Goal: Complete application form

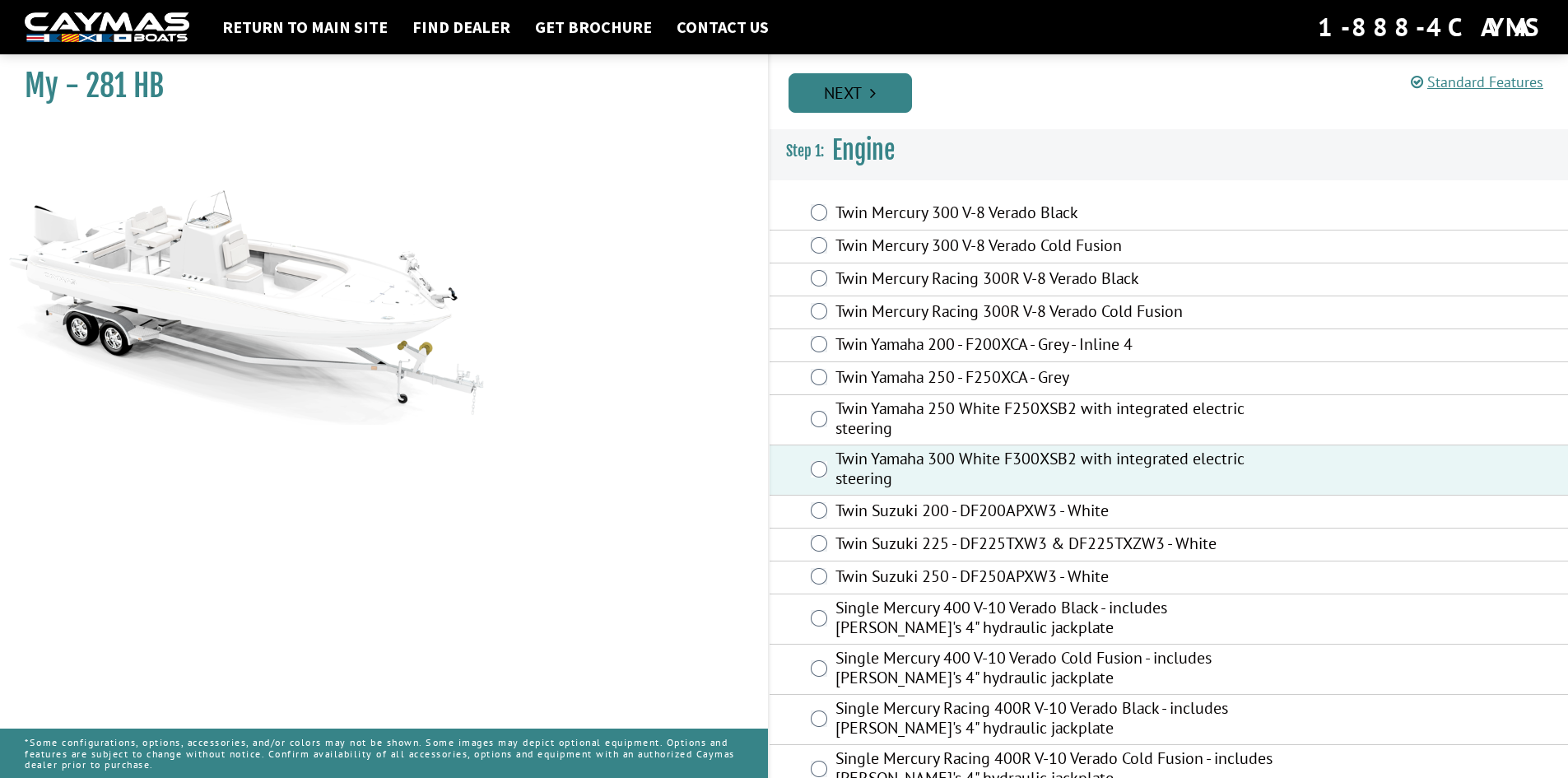
click at [854, 97] on link "Next" at bounding box center [851, 92] width 124 height 40
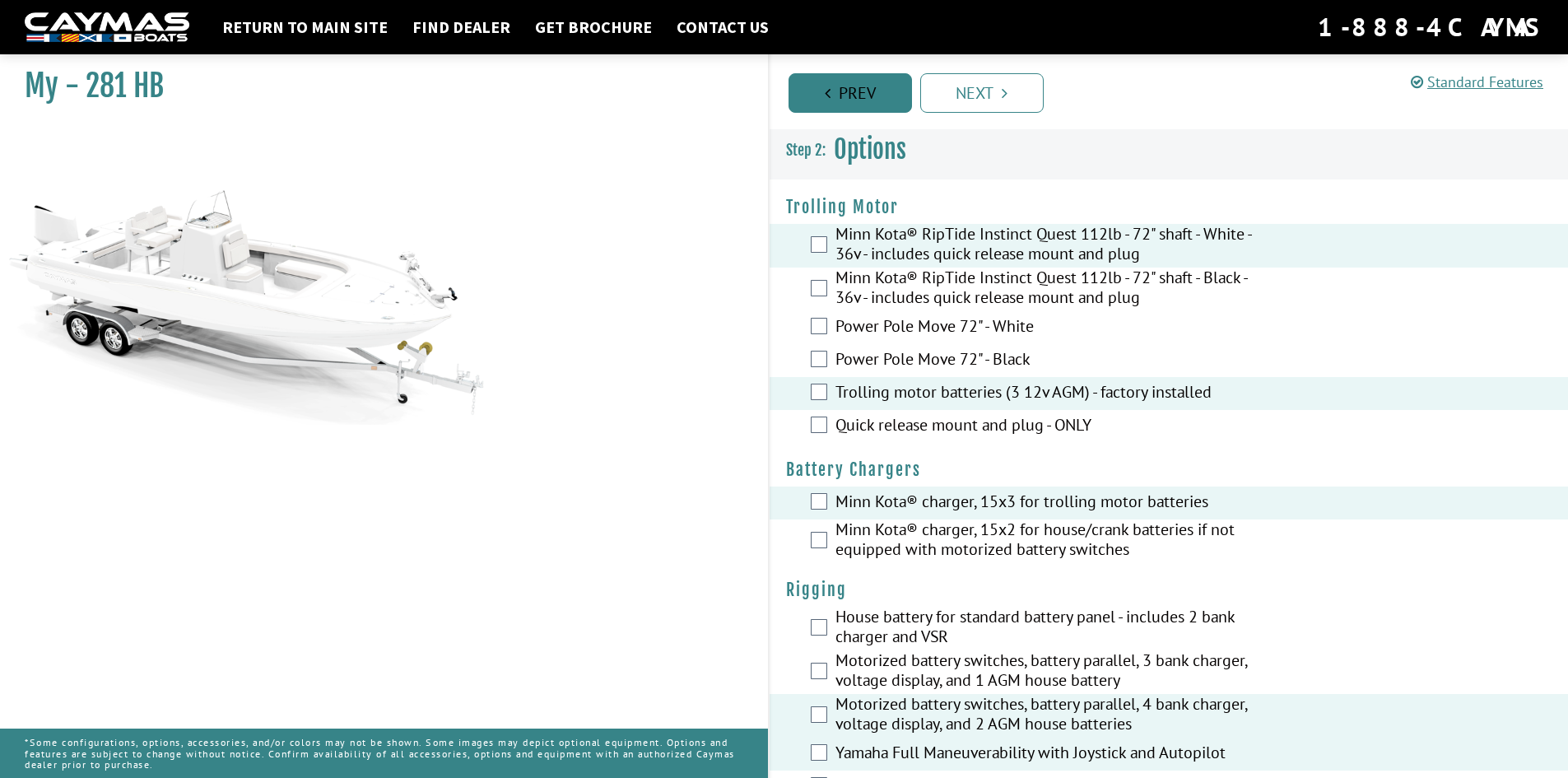
click at [851, 94] on link "Prev" at bounding box center [851, 92] width 124 height 40
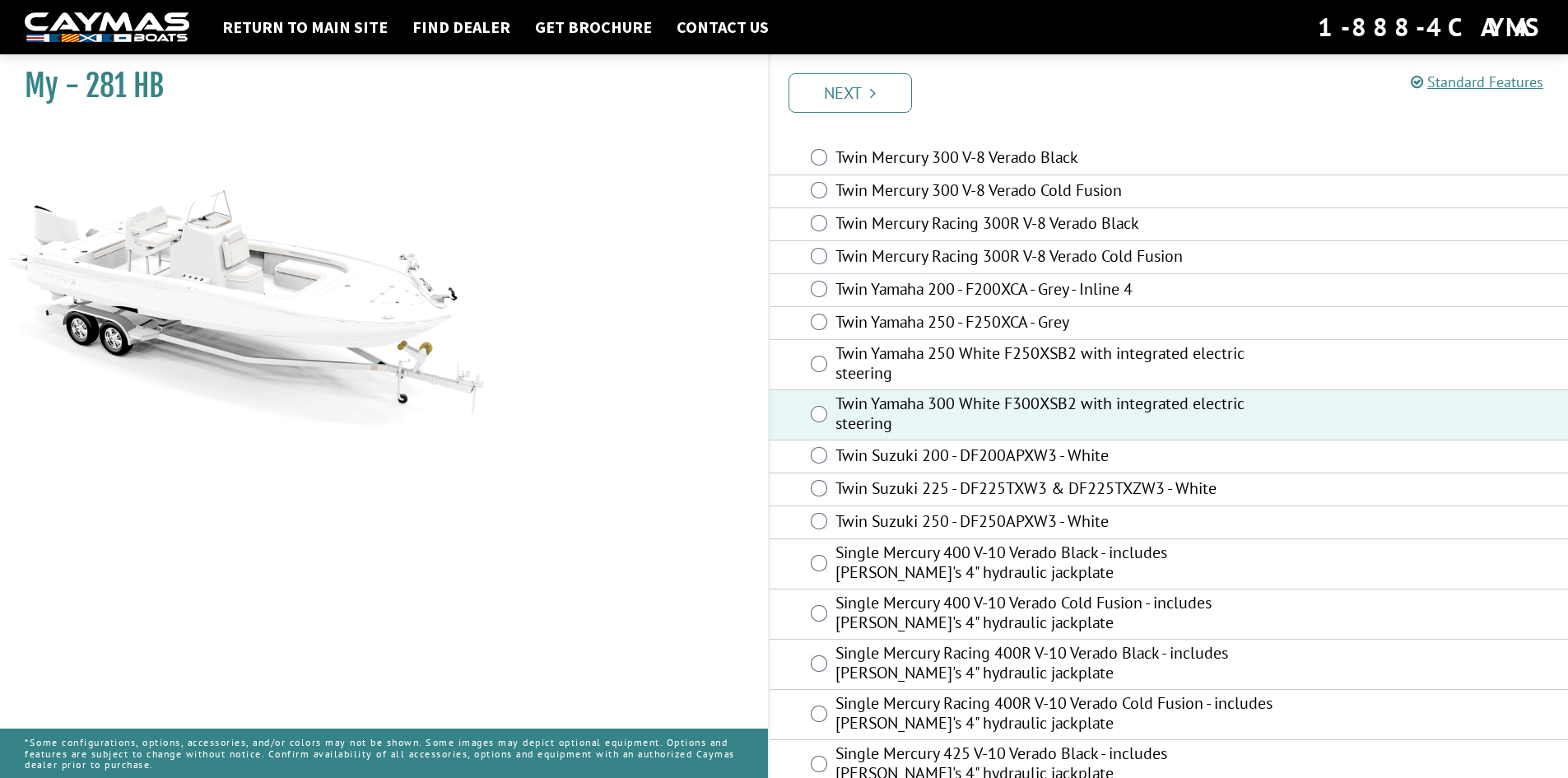
scroll to position [298, 0]
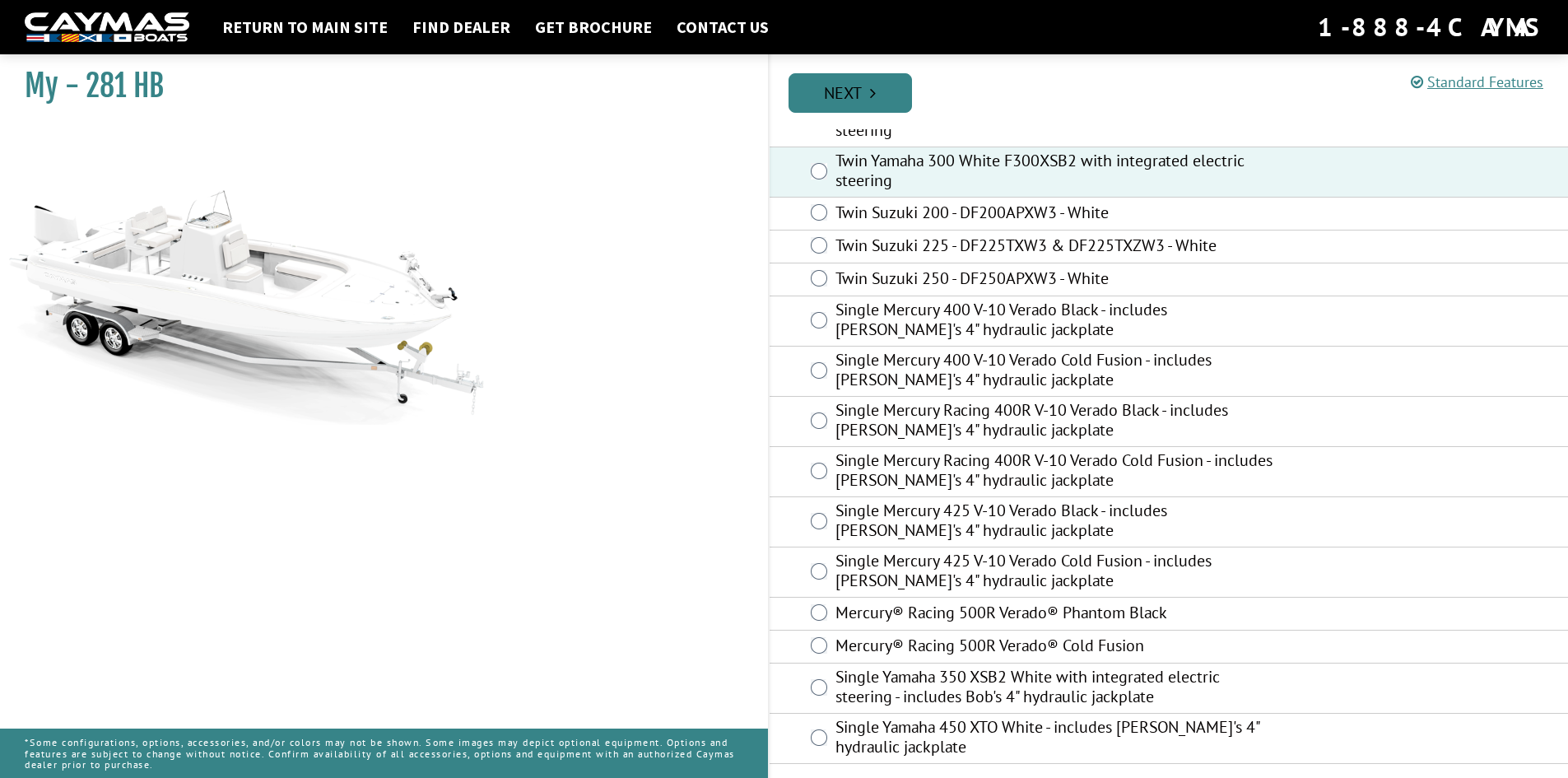
click at [855, 94] on link "Next" at bounding box center [851, 92] width 124 height 40
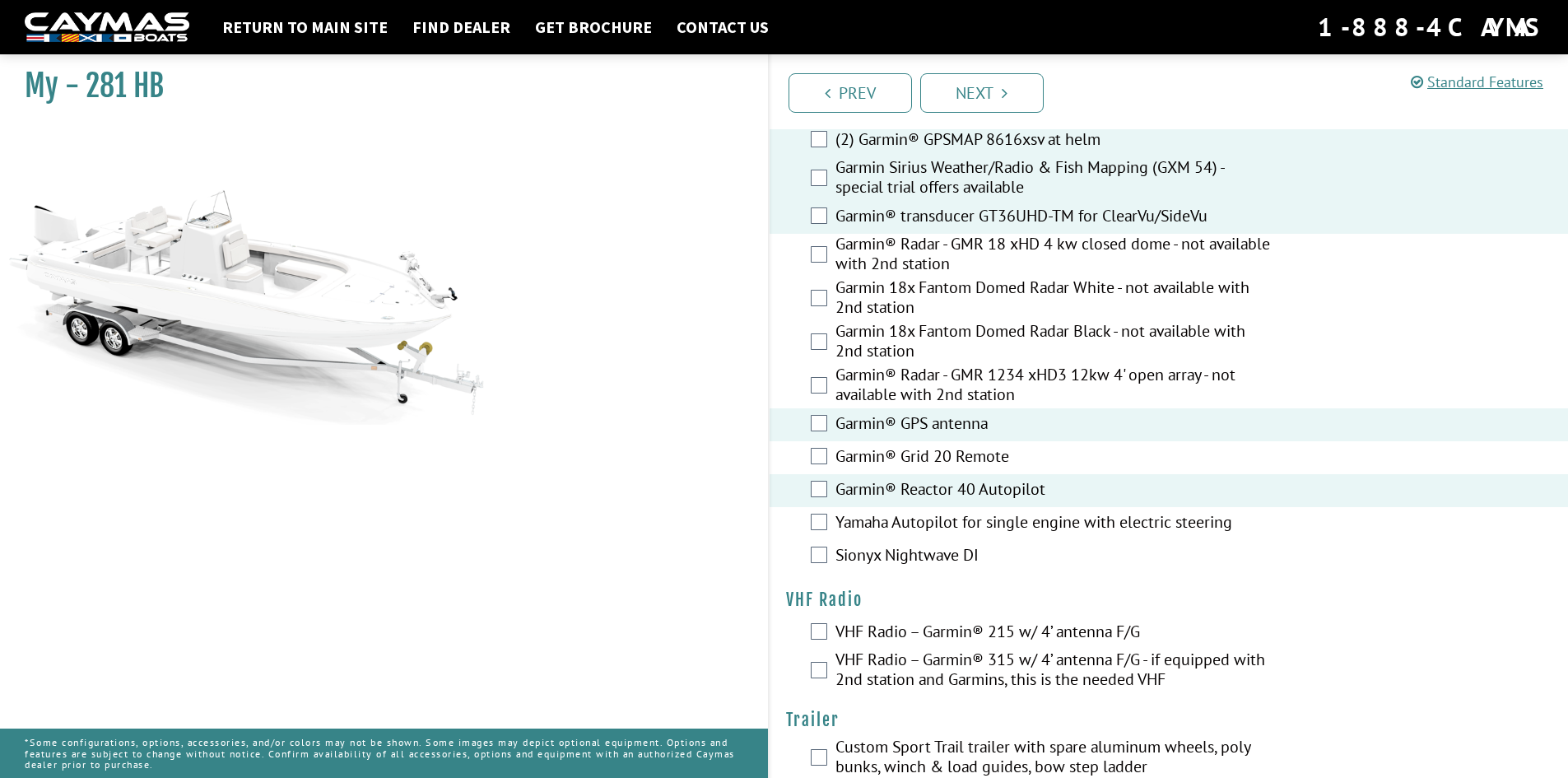
scroll to position [4512, 0]
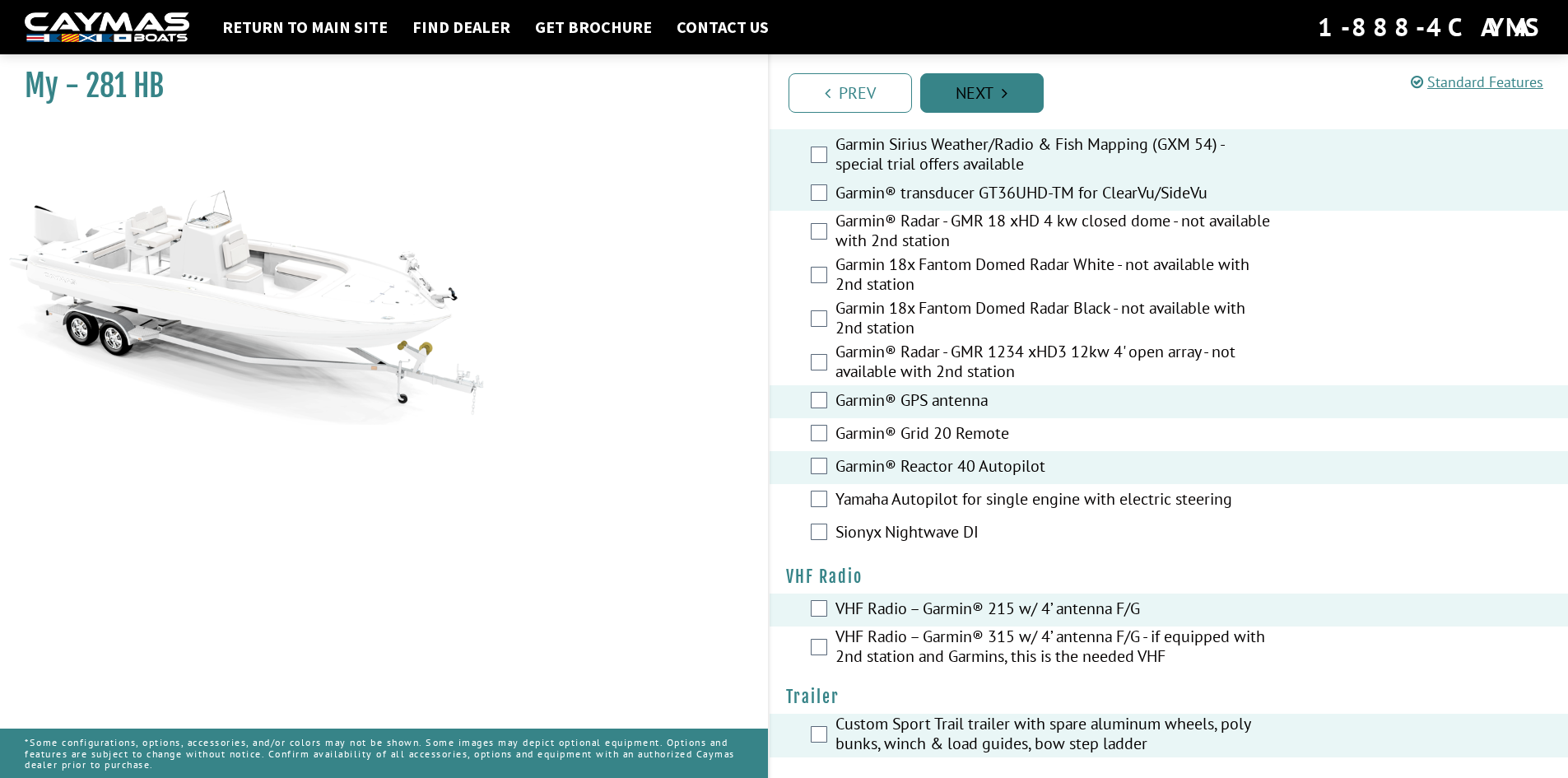
click at [974, 98] on link "Next" at bounding box center [982, 92] width 124 height 40
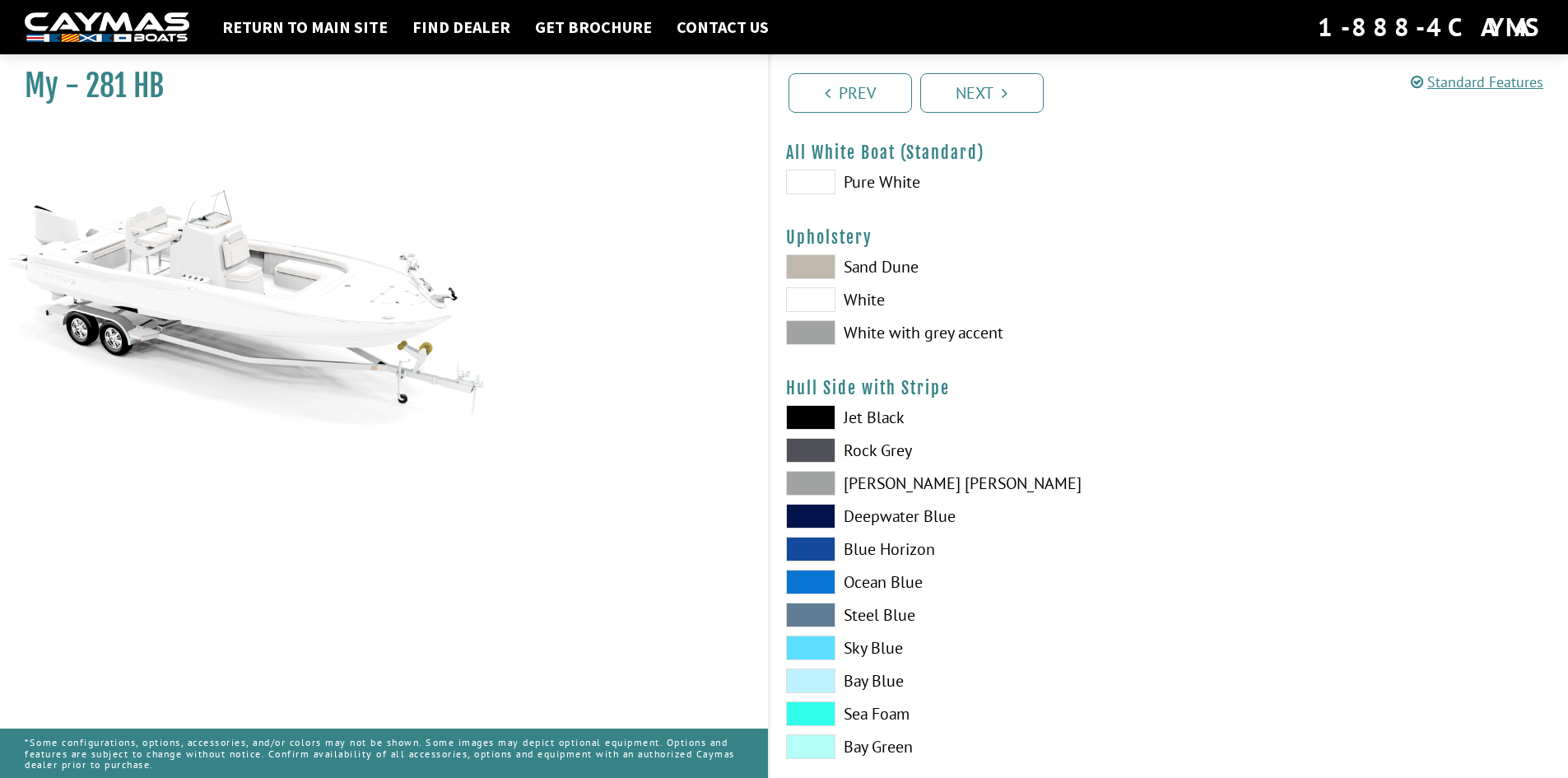
scroll to position [82, 0]
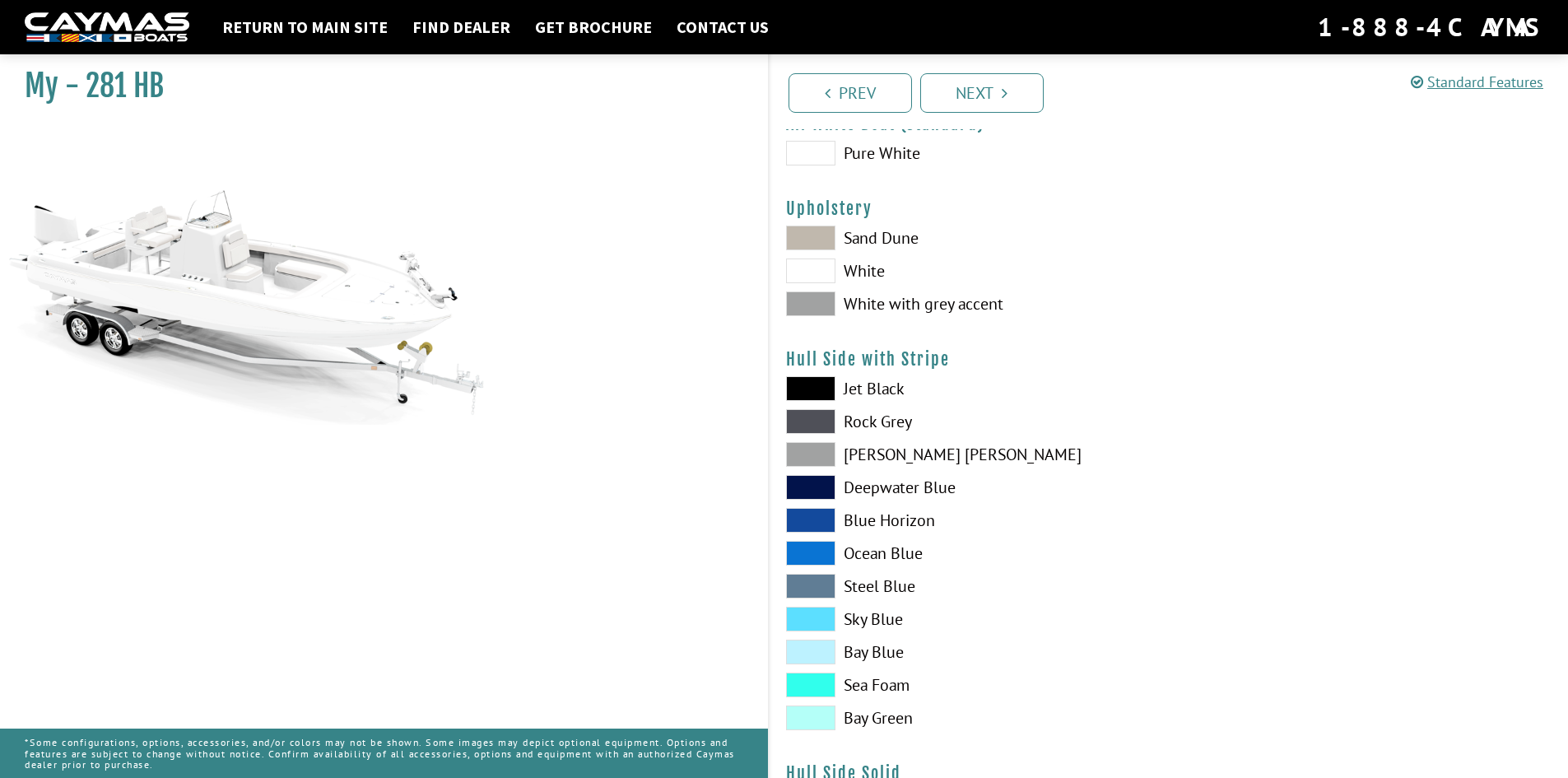
click at [821, 305] on span at bounding box center [811, 304] width 49 height 25
click at [825, 273] on span at bounding box center [811, 271] width 49 height 25
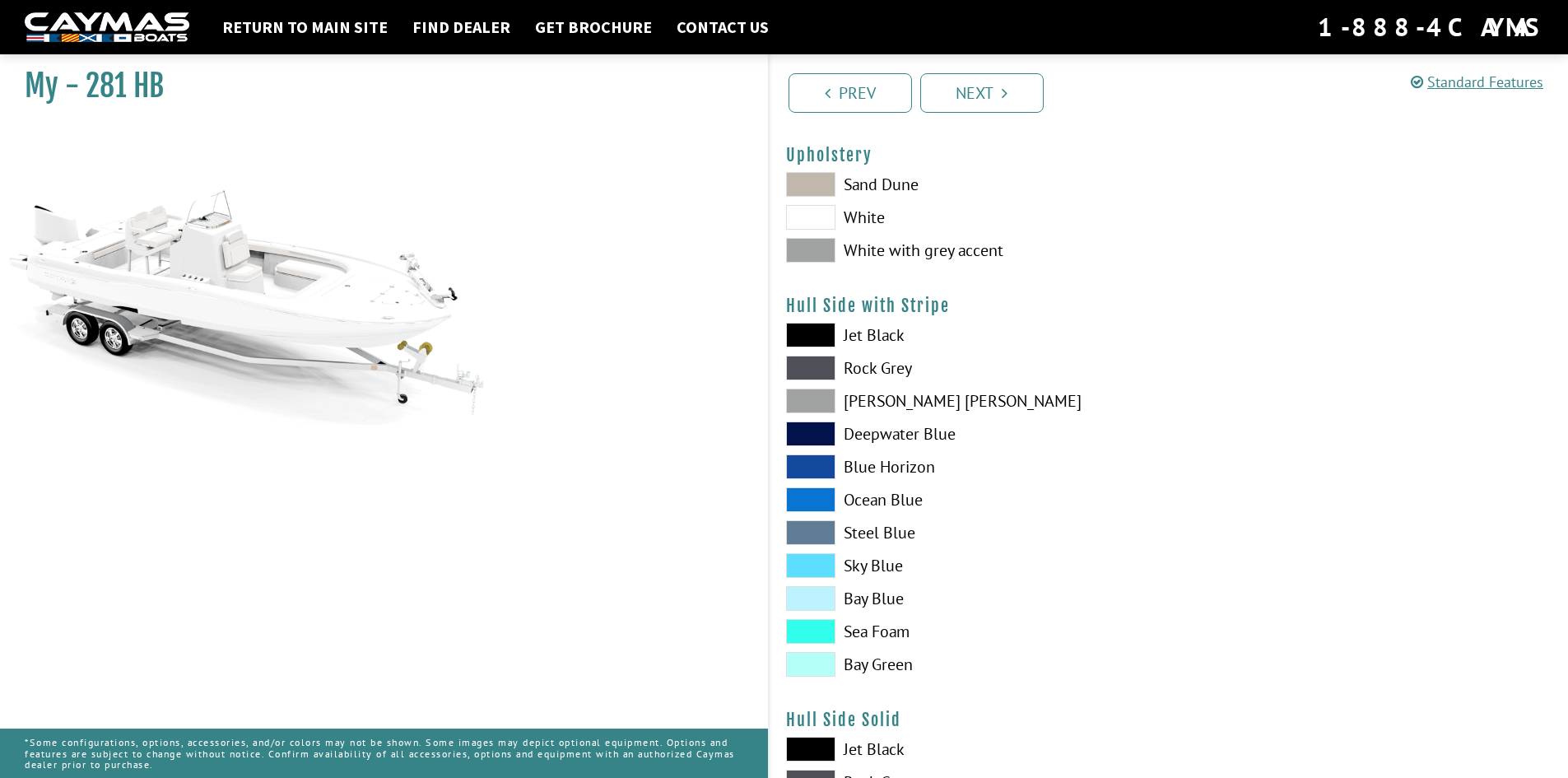
scroll to position [165, 0]
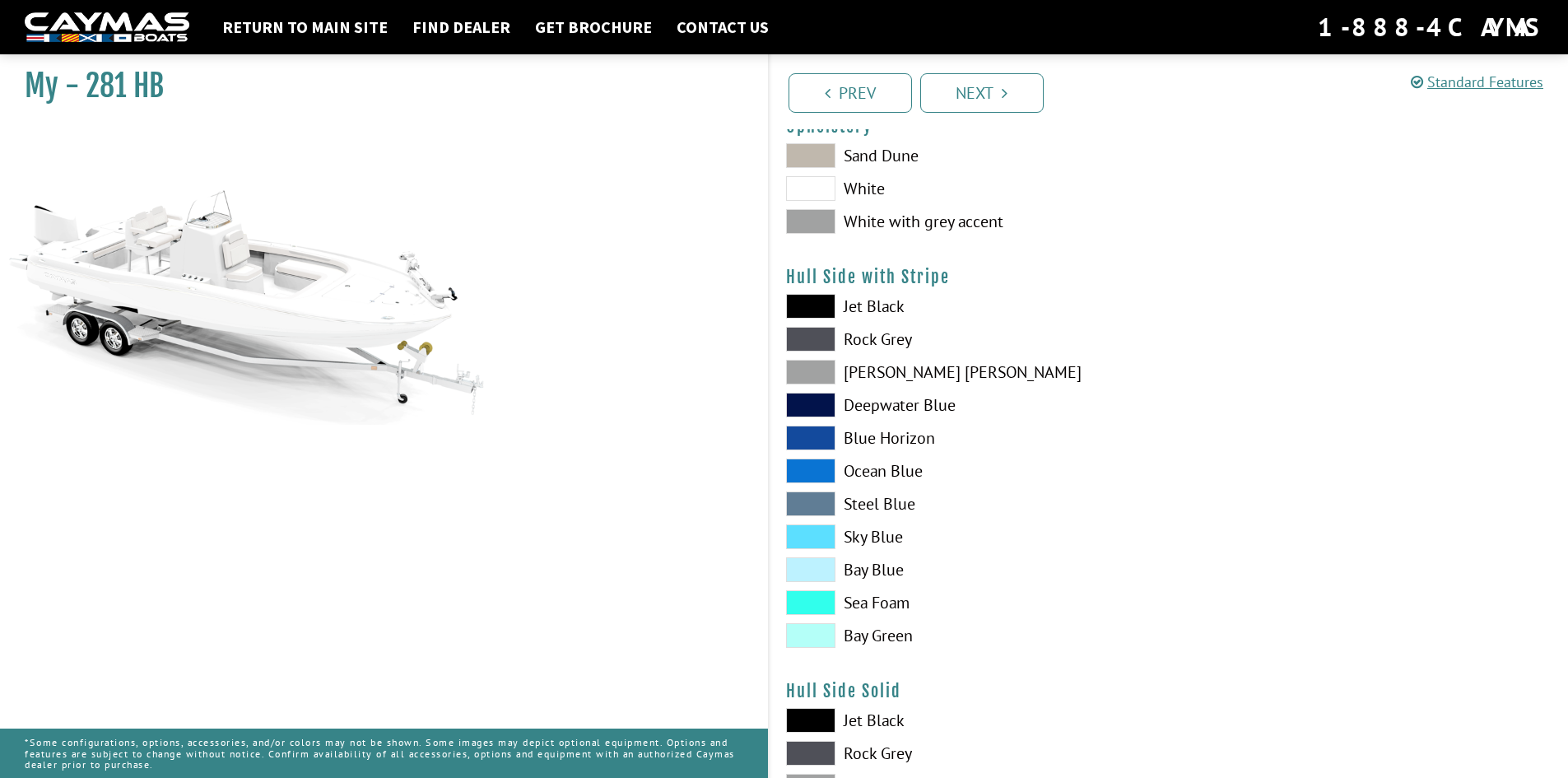
click at [817, 504] on span at bounding box center [811, 503] width 49 height 25
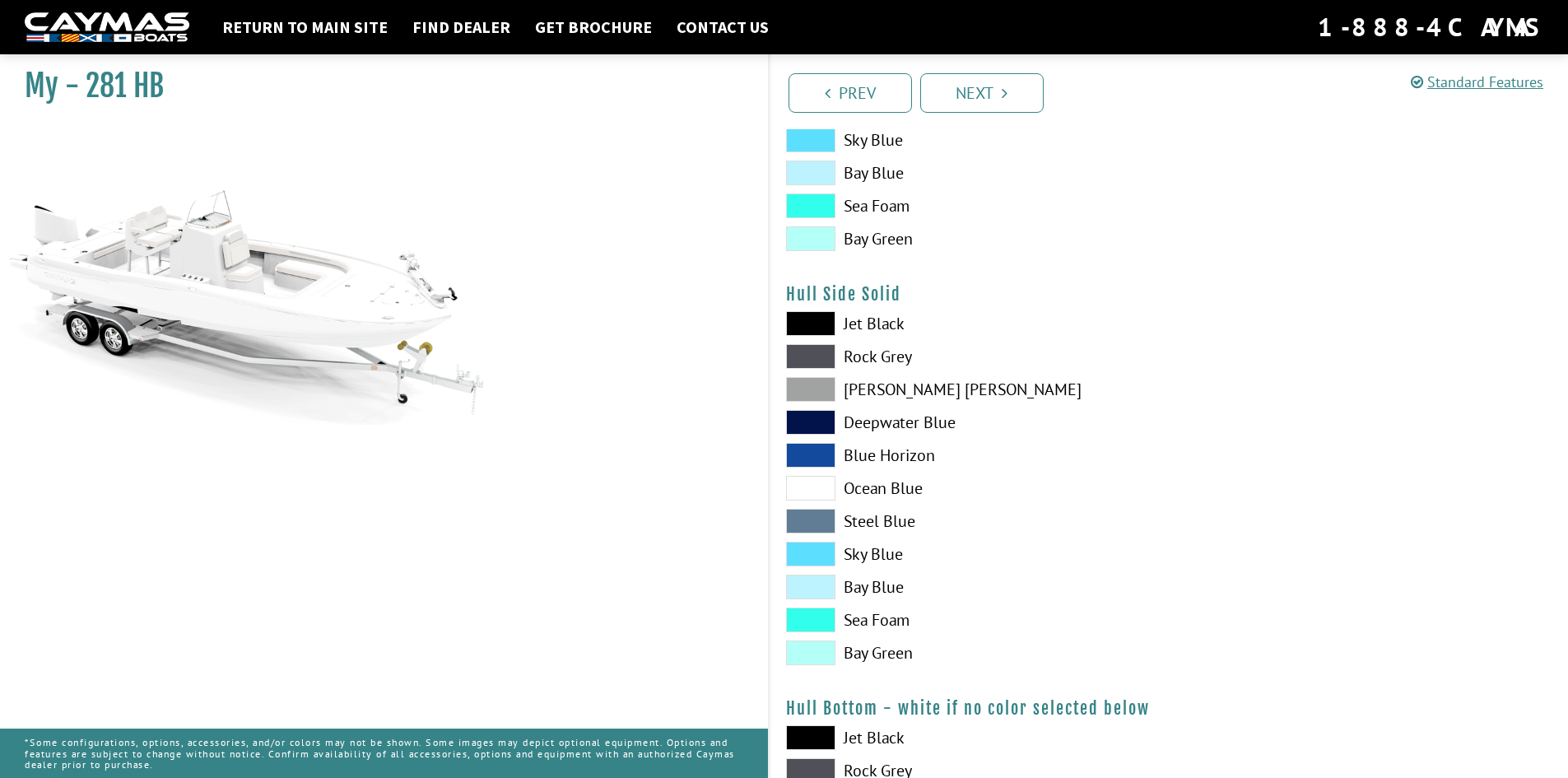
scroll to position [576, 0]
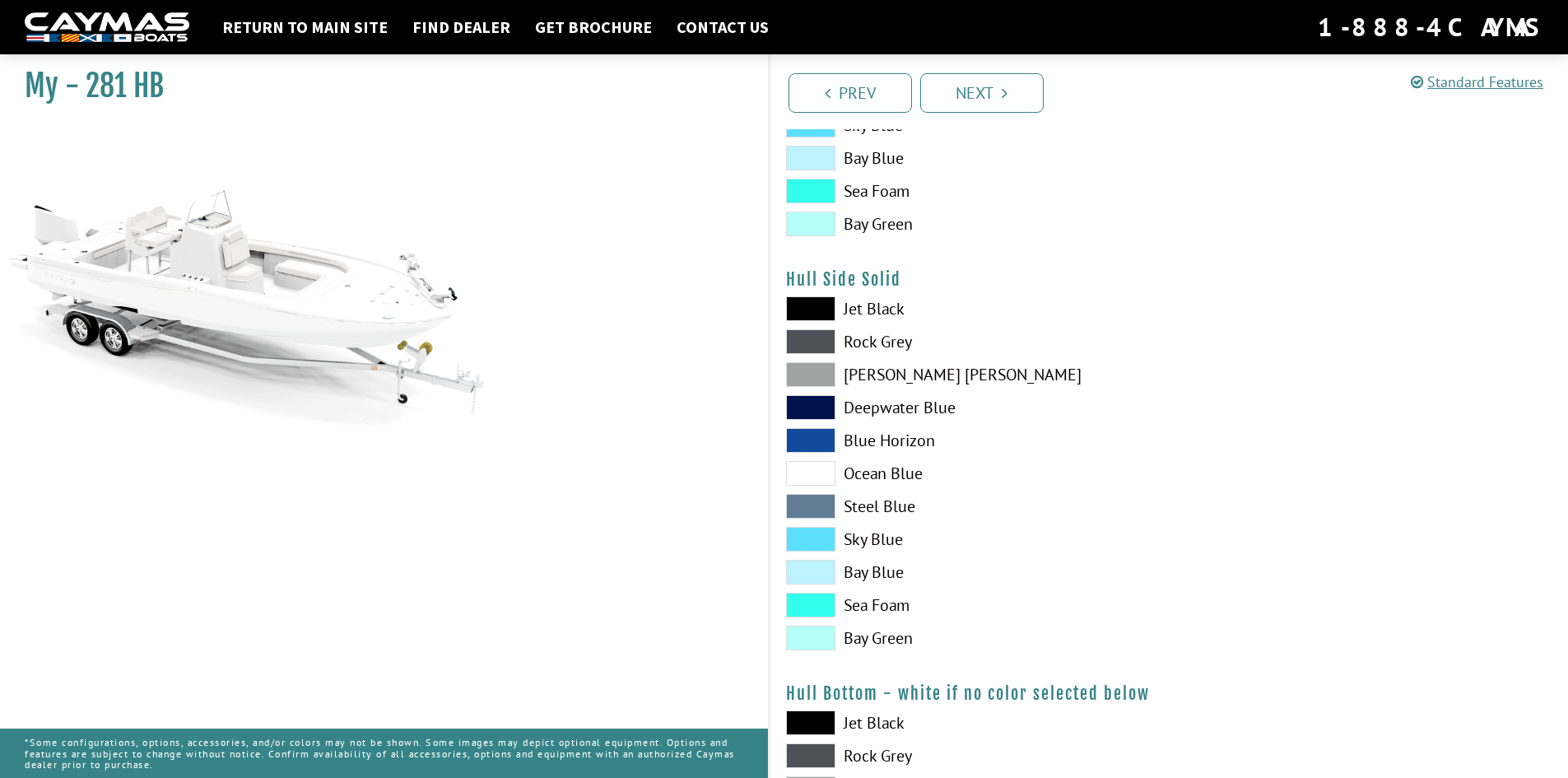
click at [816, 510] on span at bounding box center [811, 506] width 49 height 25
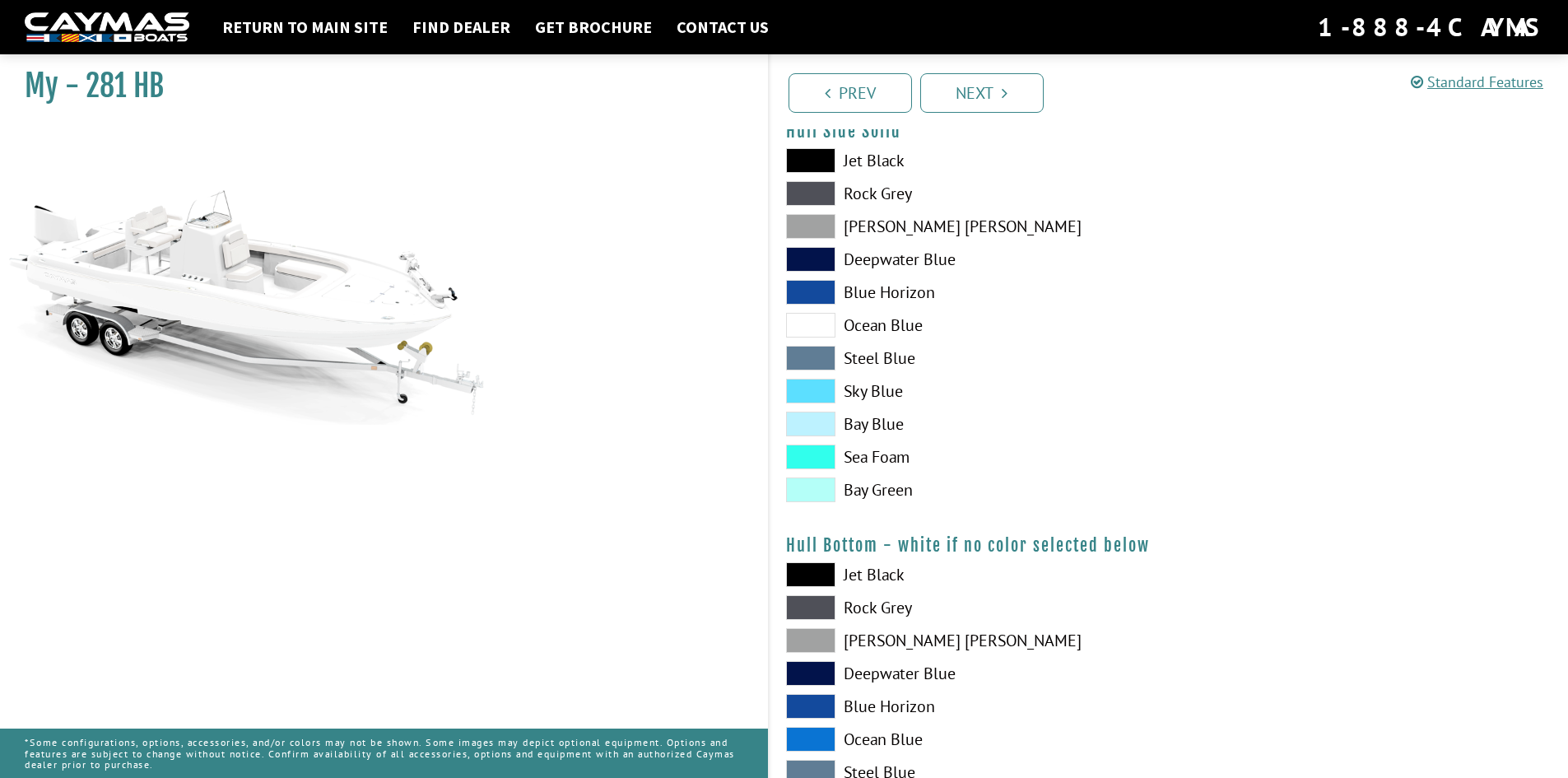
scroll to position [741, 0]
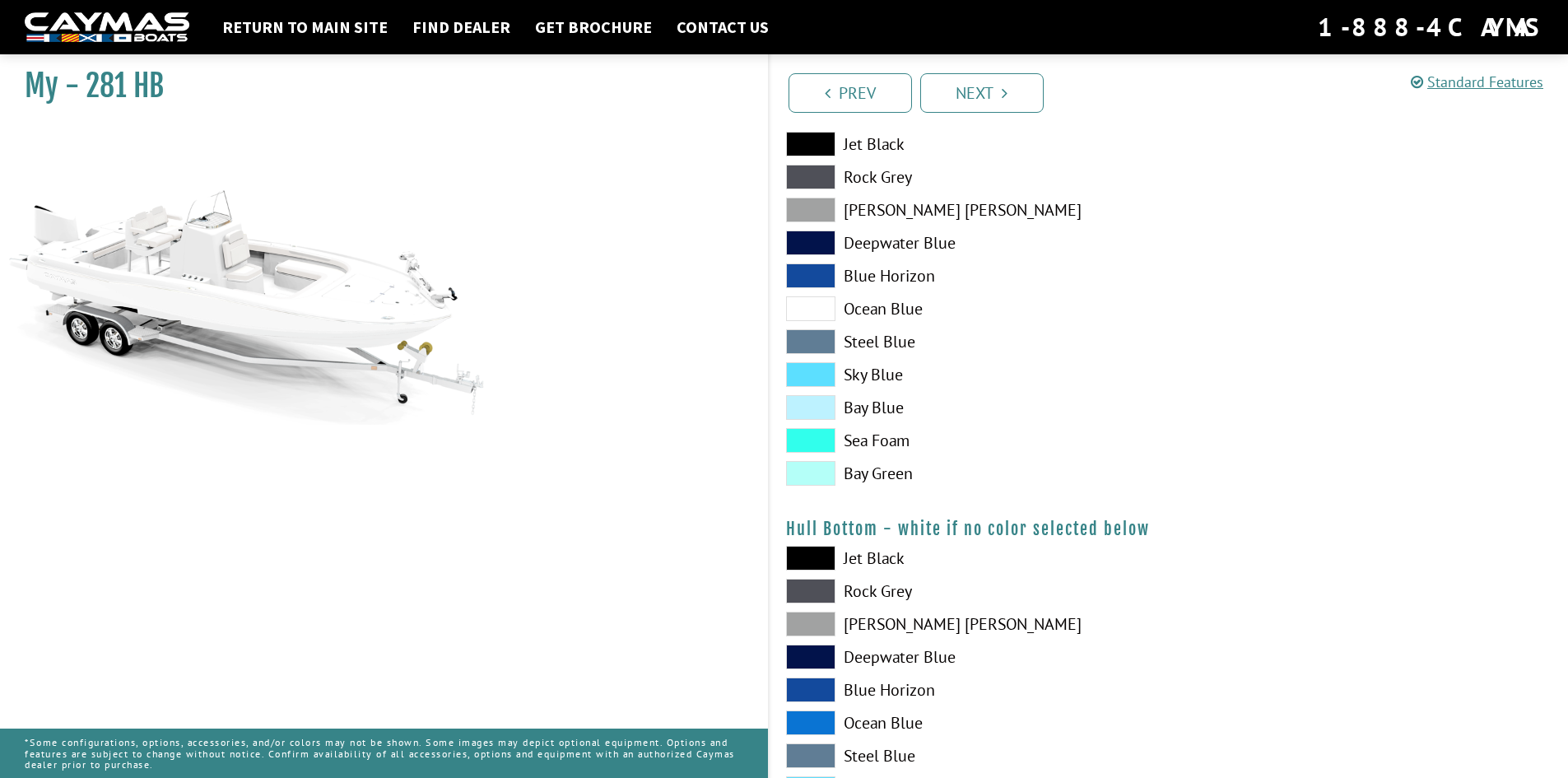
click at [809, 757] on span at bounding box center [811, 755] width 49 height 25
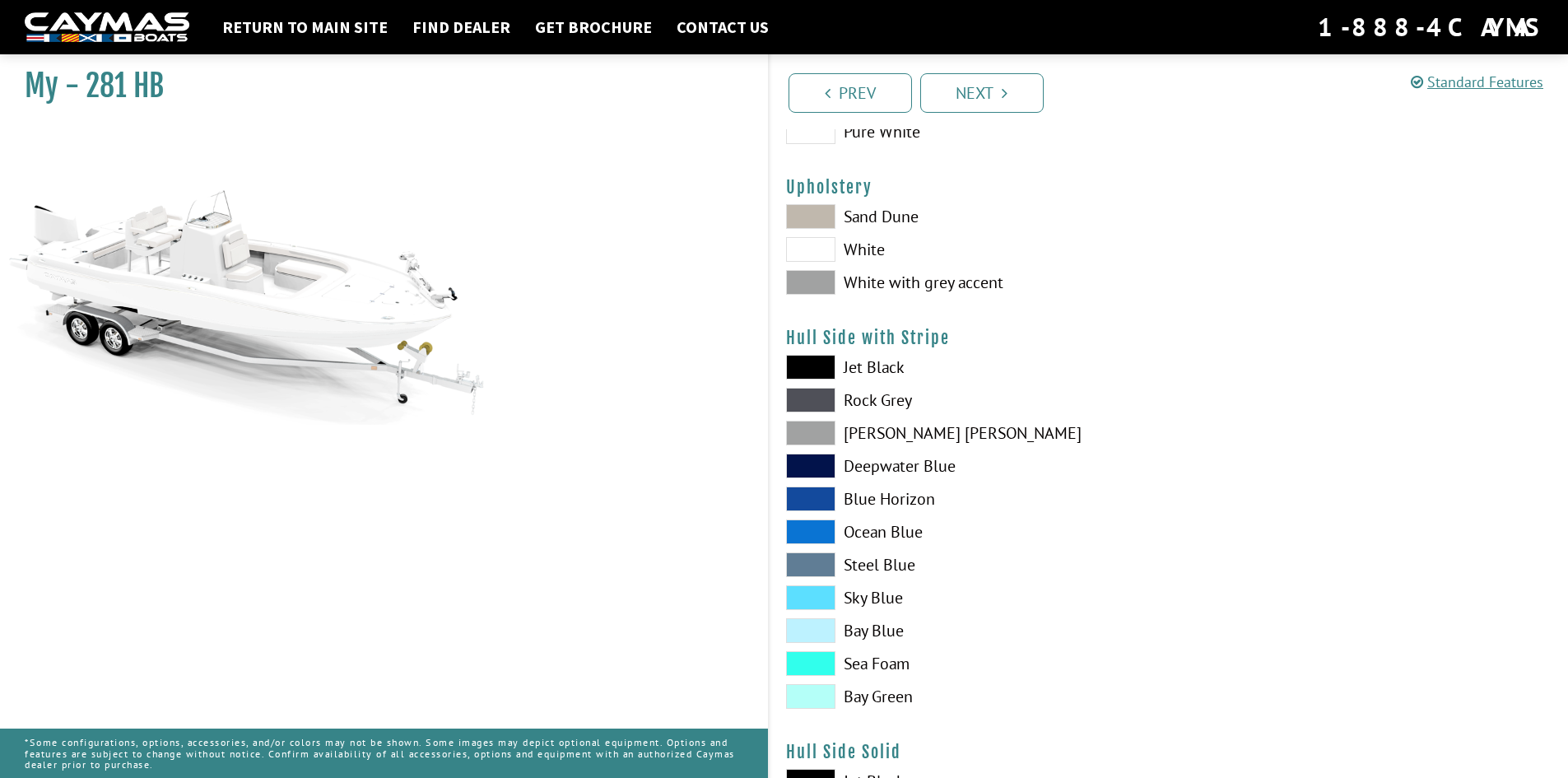
scroll to position [82, 0]
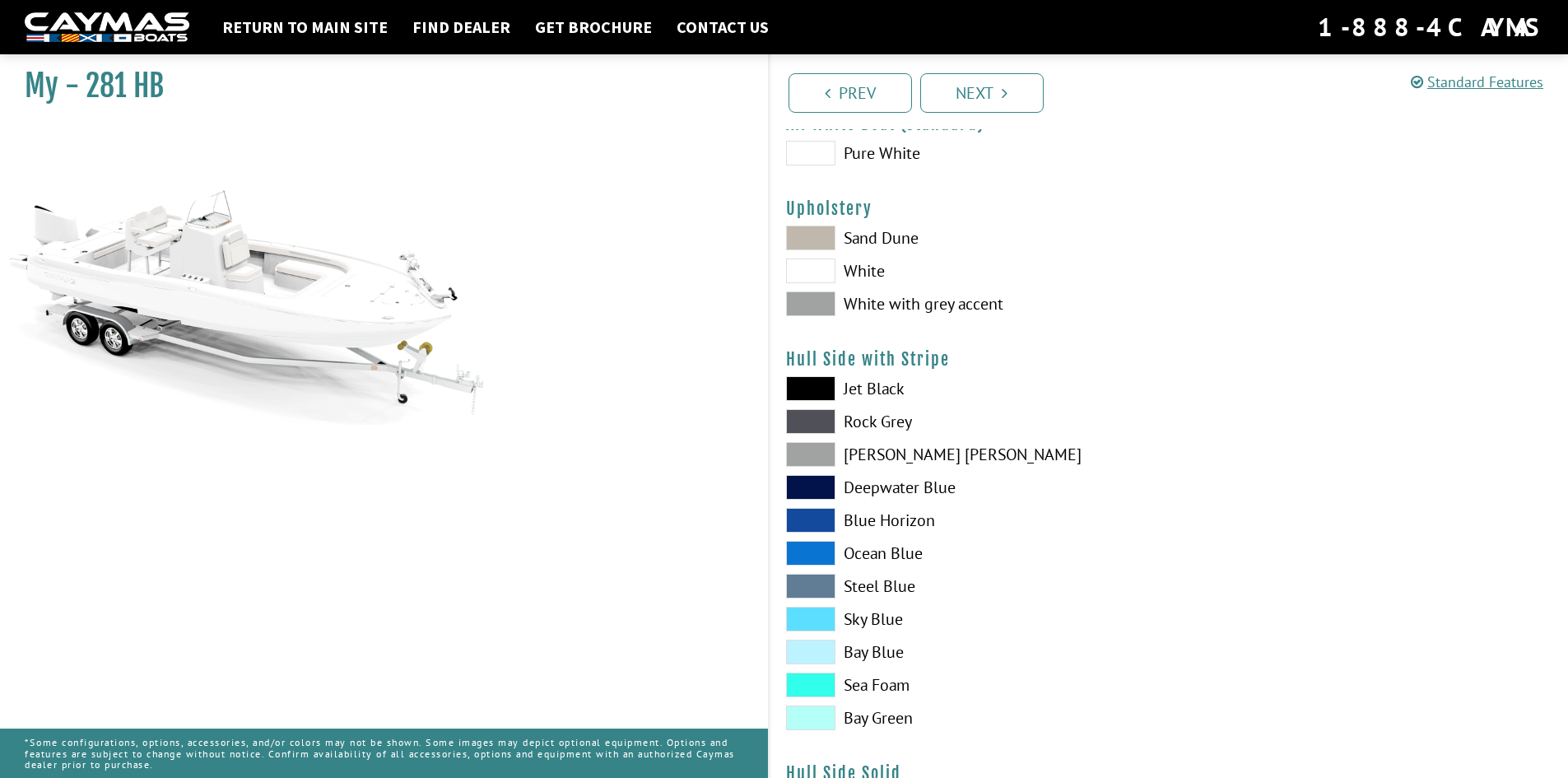
click at [814, 450] on span at bounding box center [811, 454] width 49 height 25
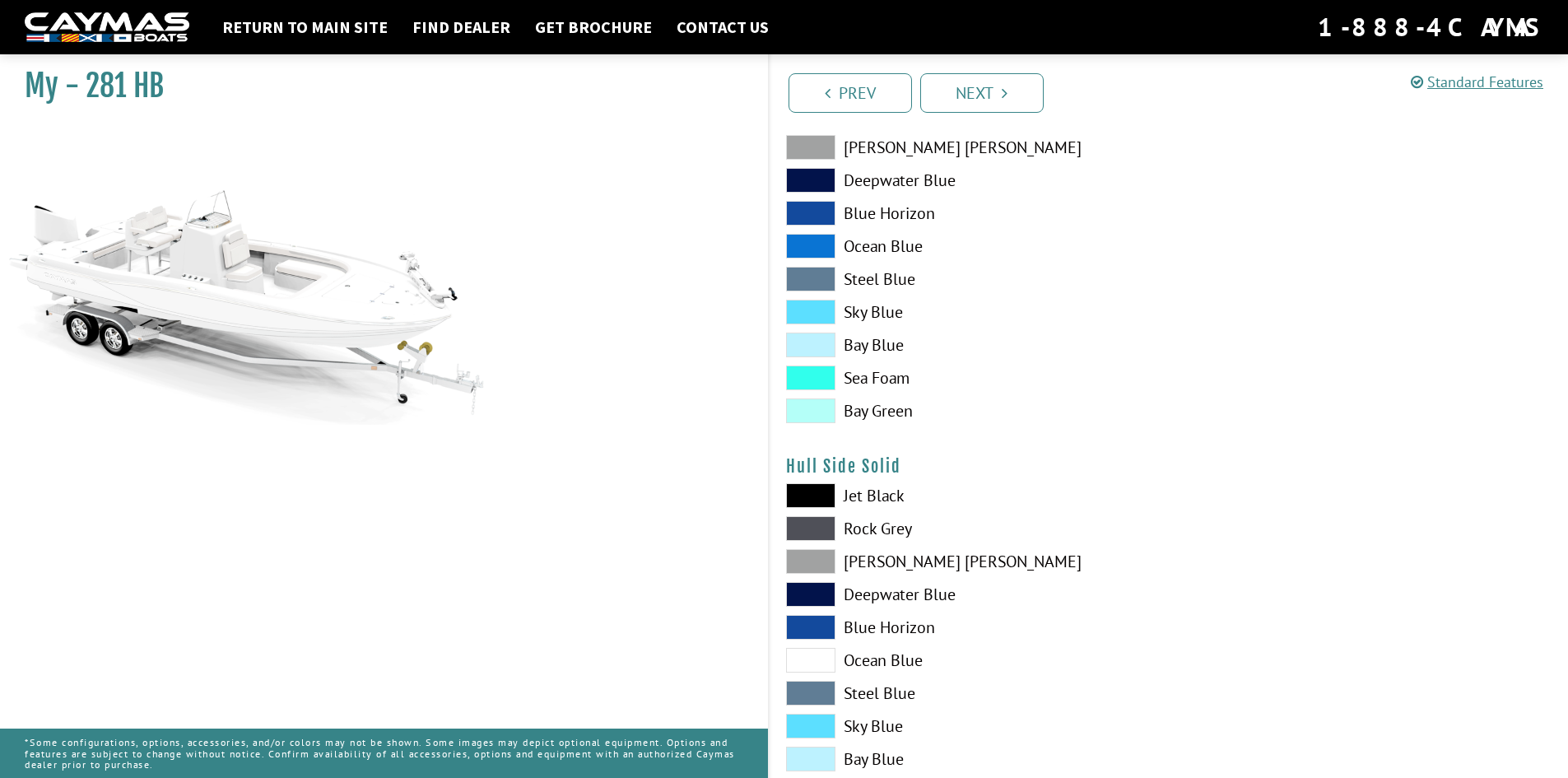
scroll to position [411, 0]
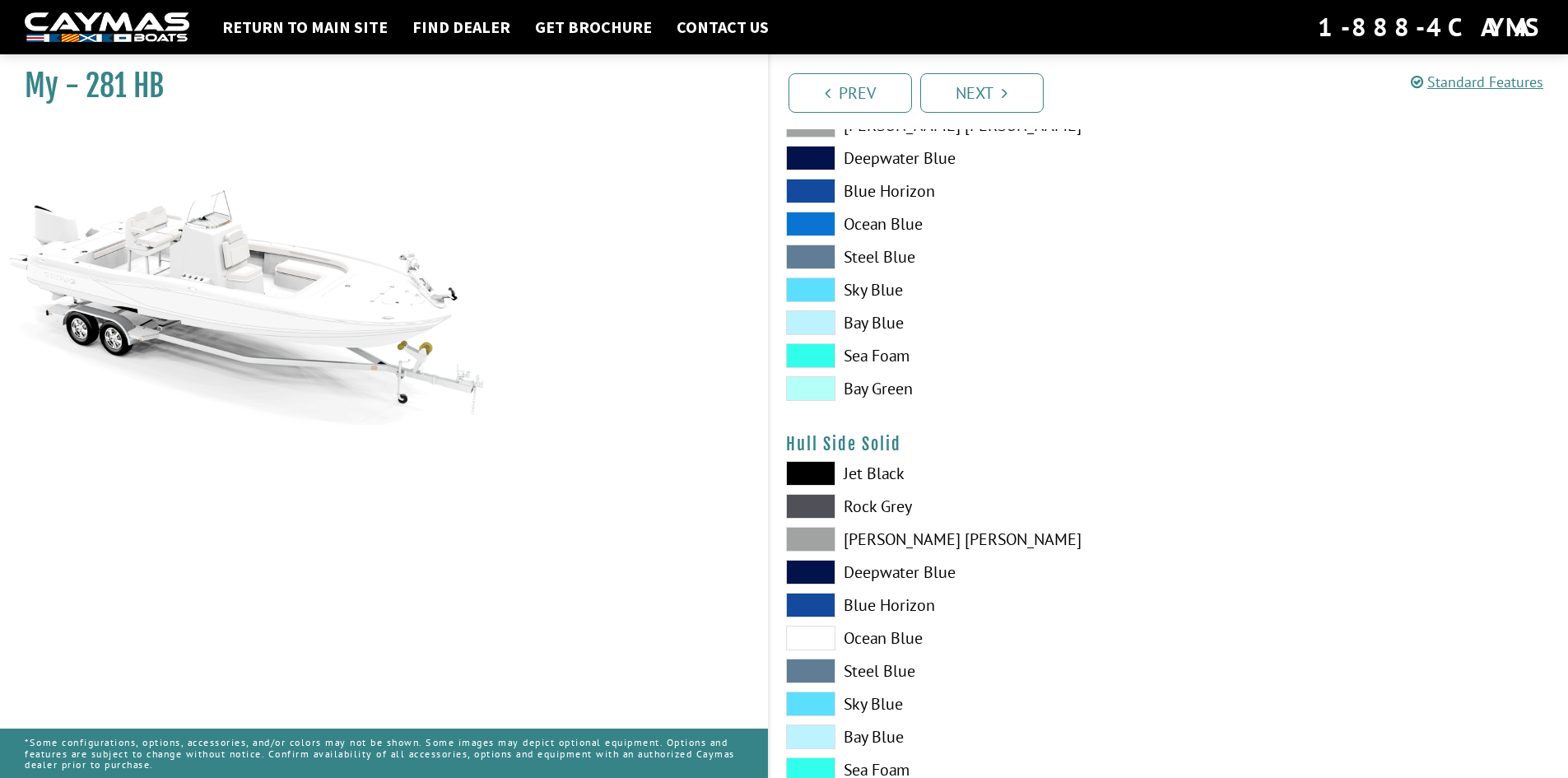
click at [803, 539] on span at bounding box center [811, 539] width 49 height 25
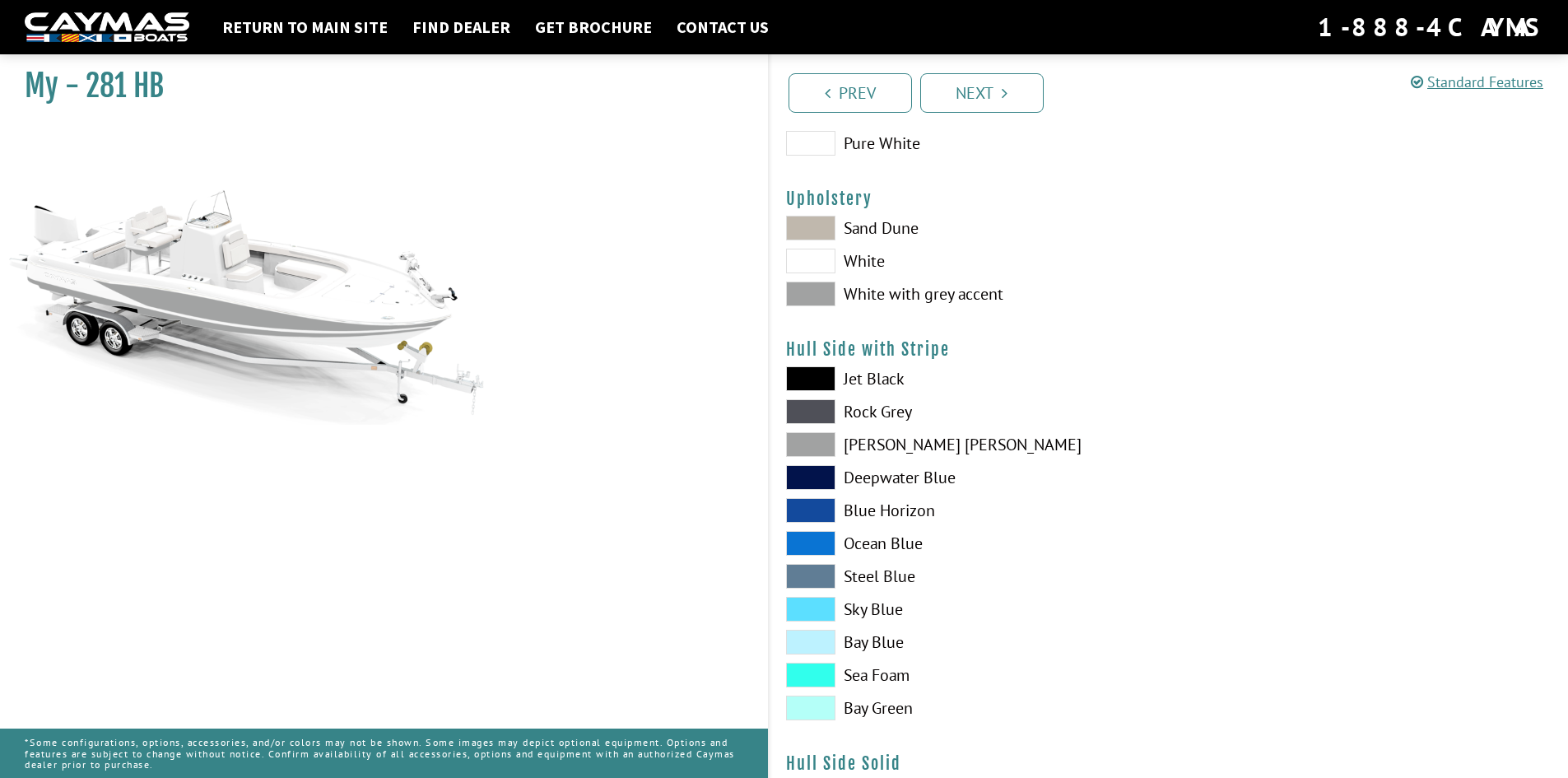
scroll to position [82, 0]
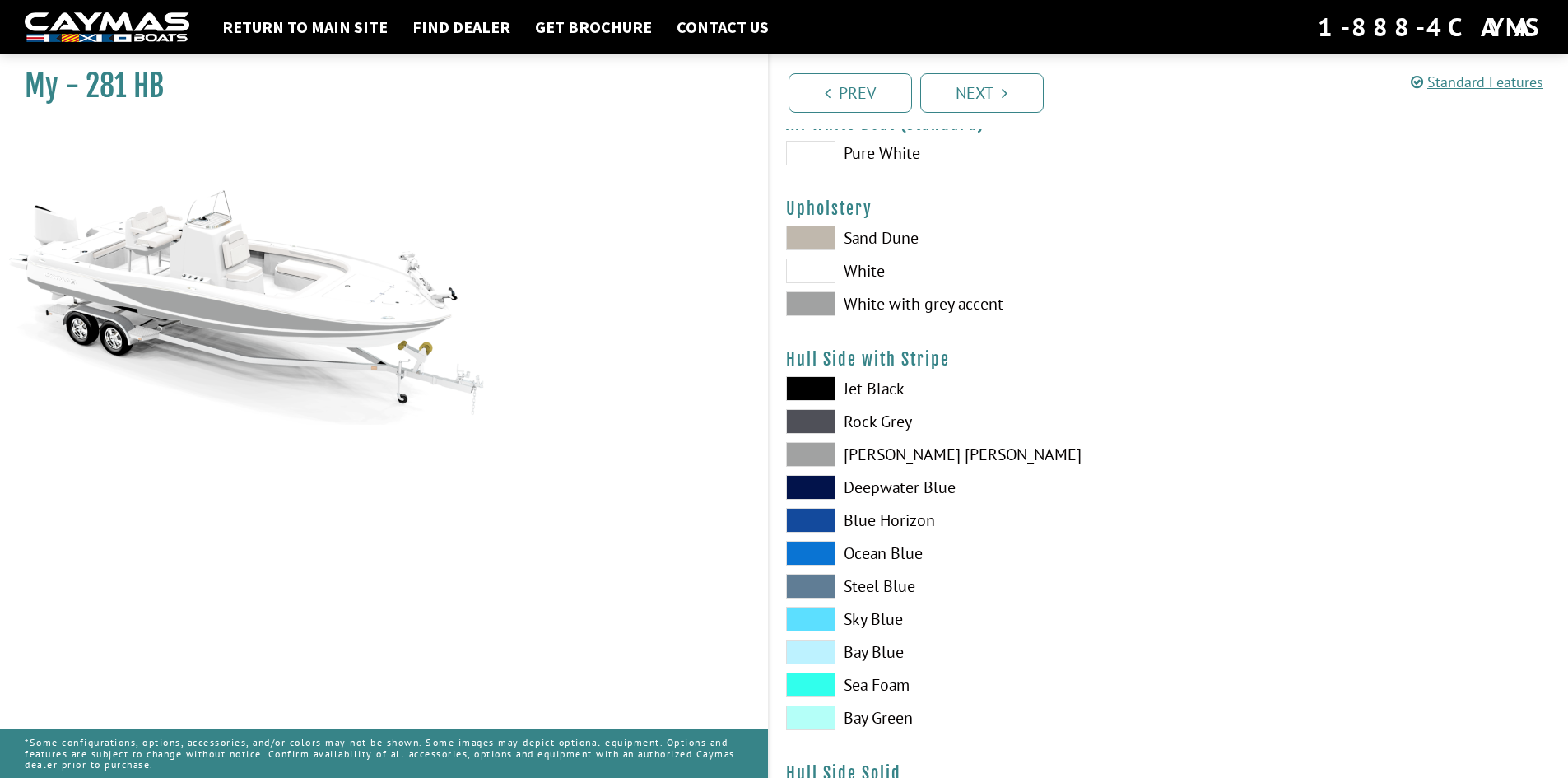
click at [819, 455] on span at bounding box center [811, 454] width 49 height 25
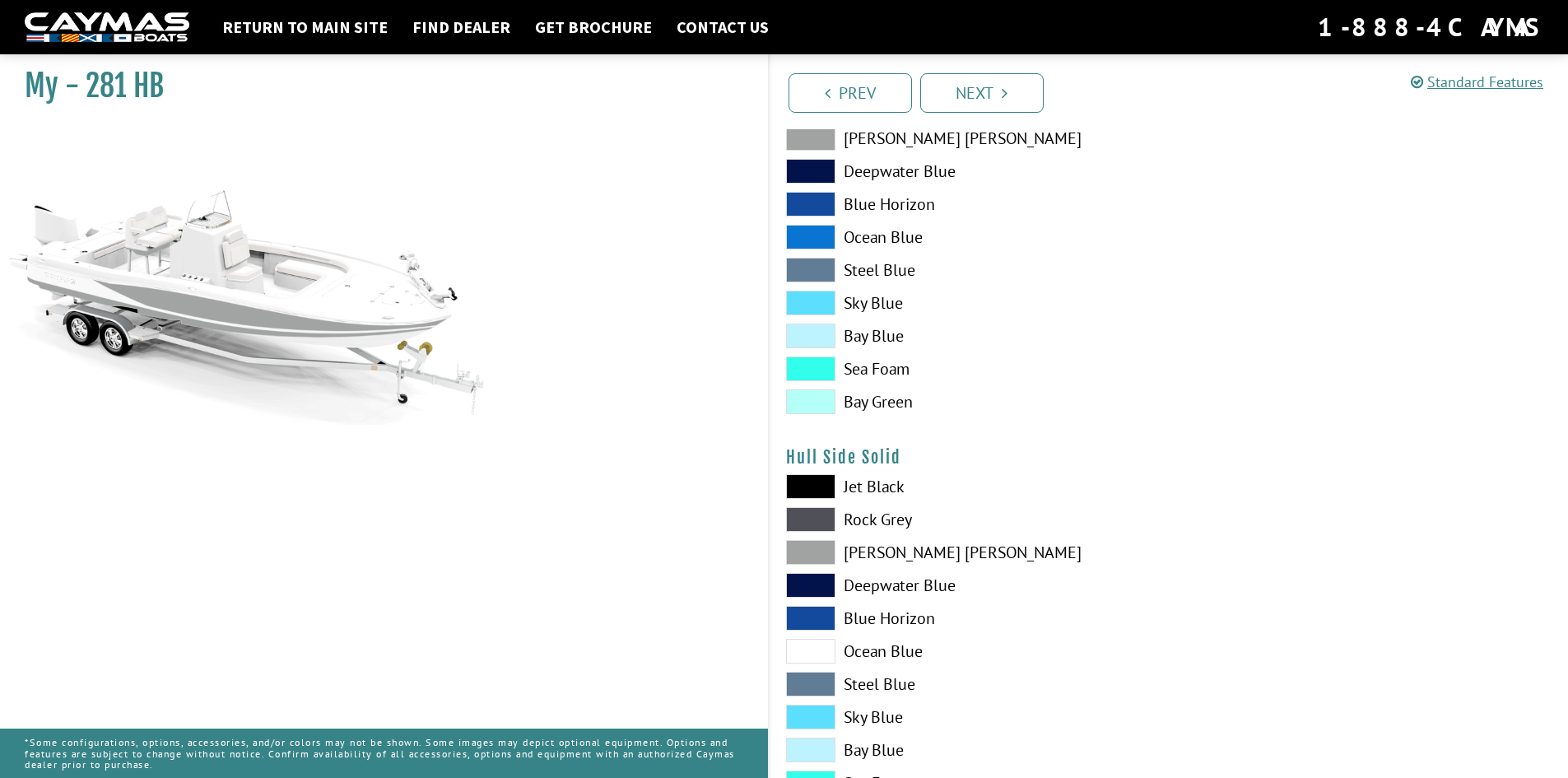
scroll to position [411, 0]
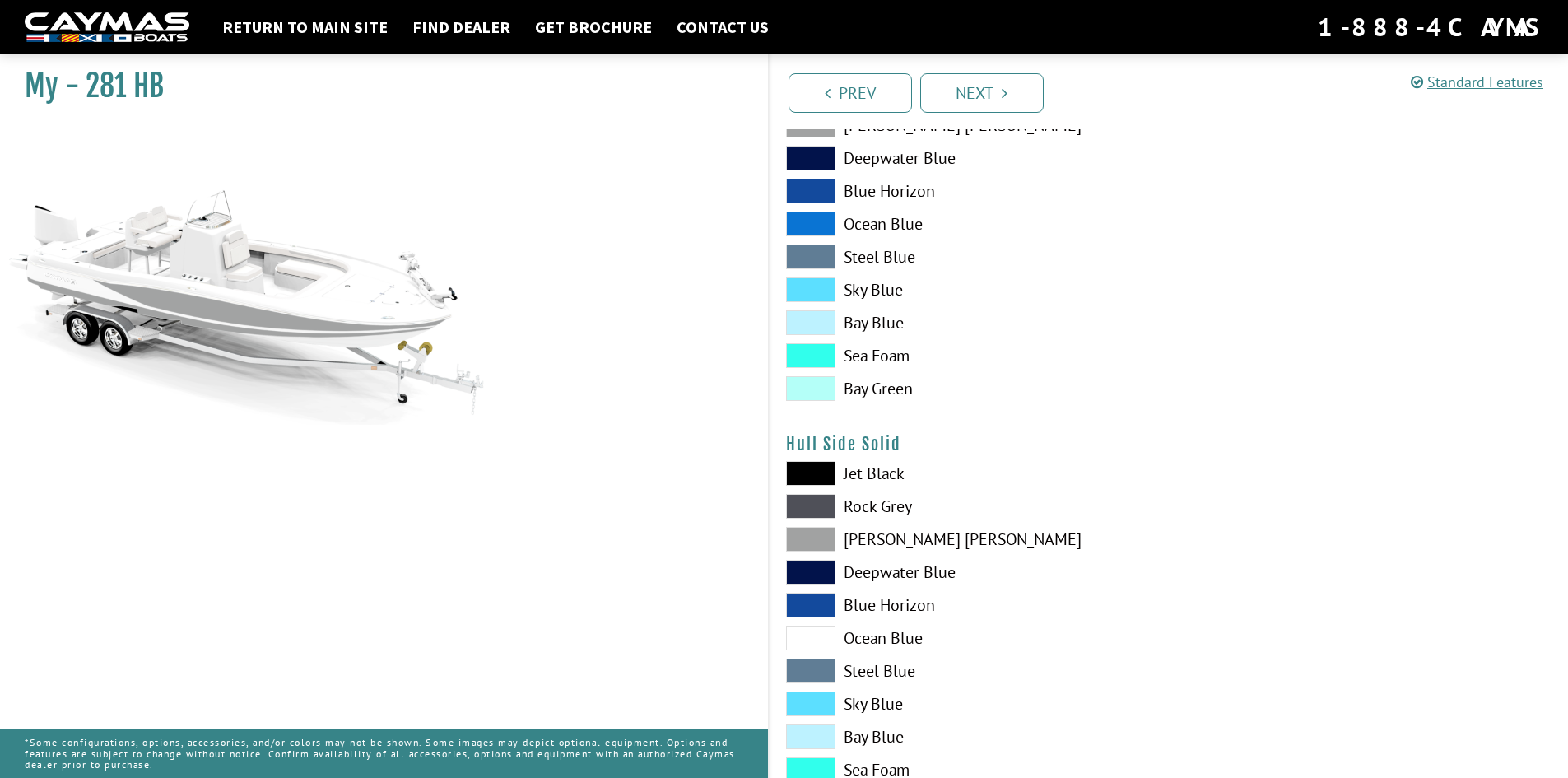
click at [823, 536] on span at bounding box center [811, 539] width 49 height 25
click at [823, 536] on span at bounding box center [811, 539] width 49 height 25
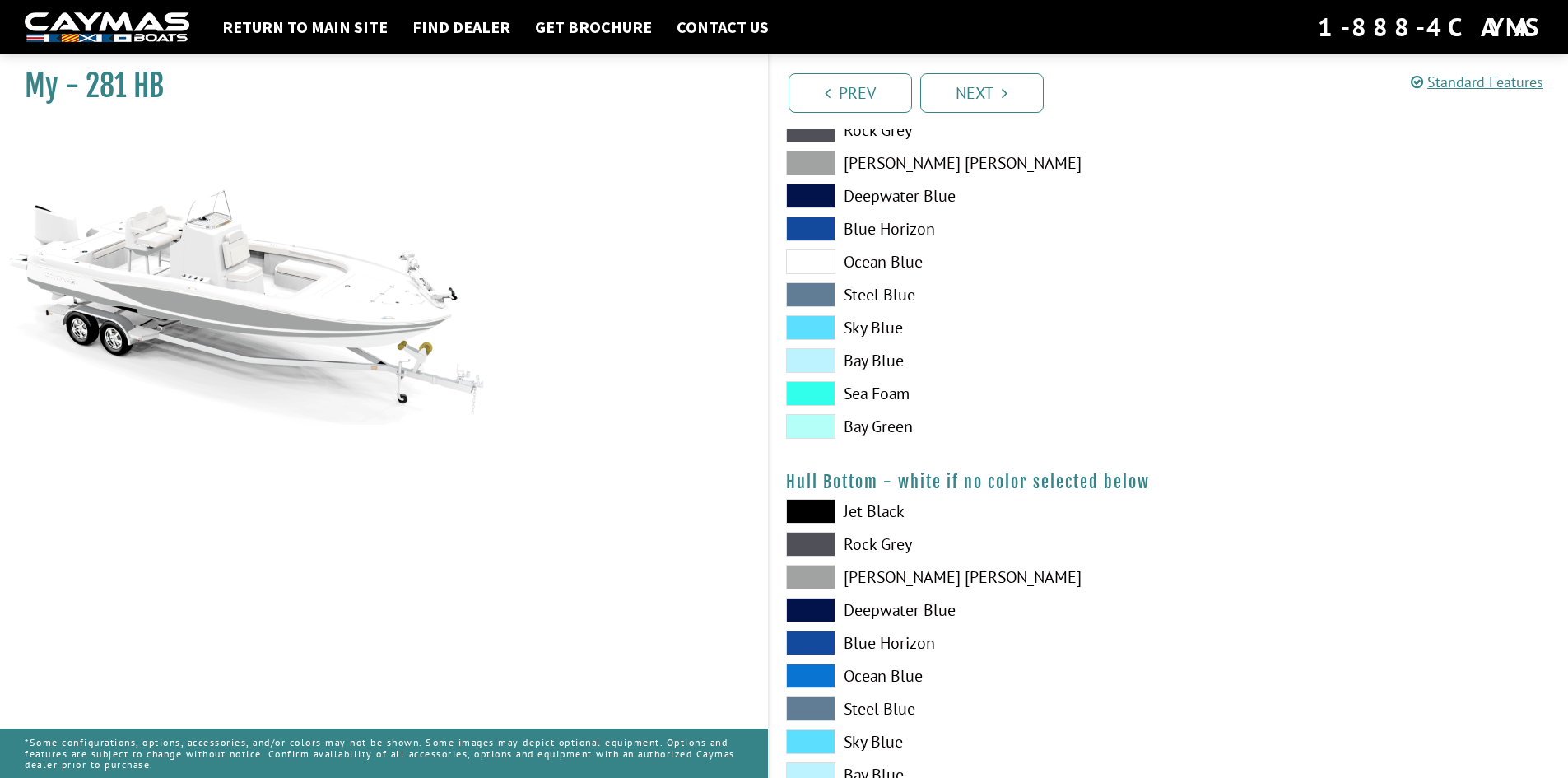
scroll to position [823, 0]
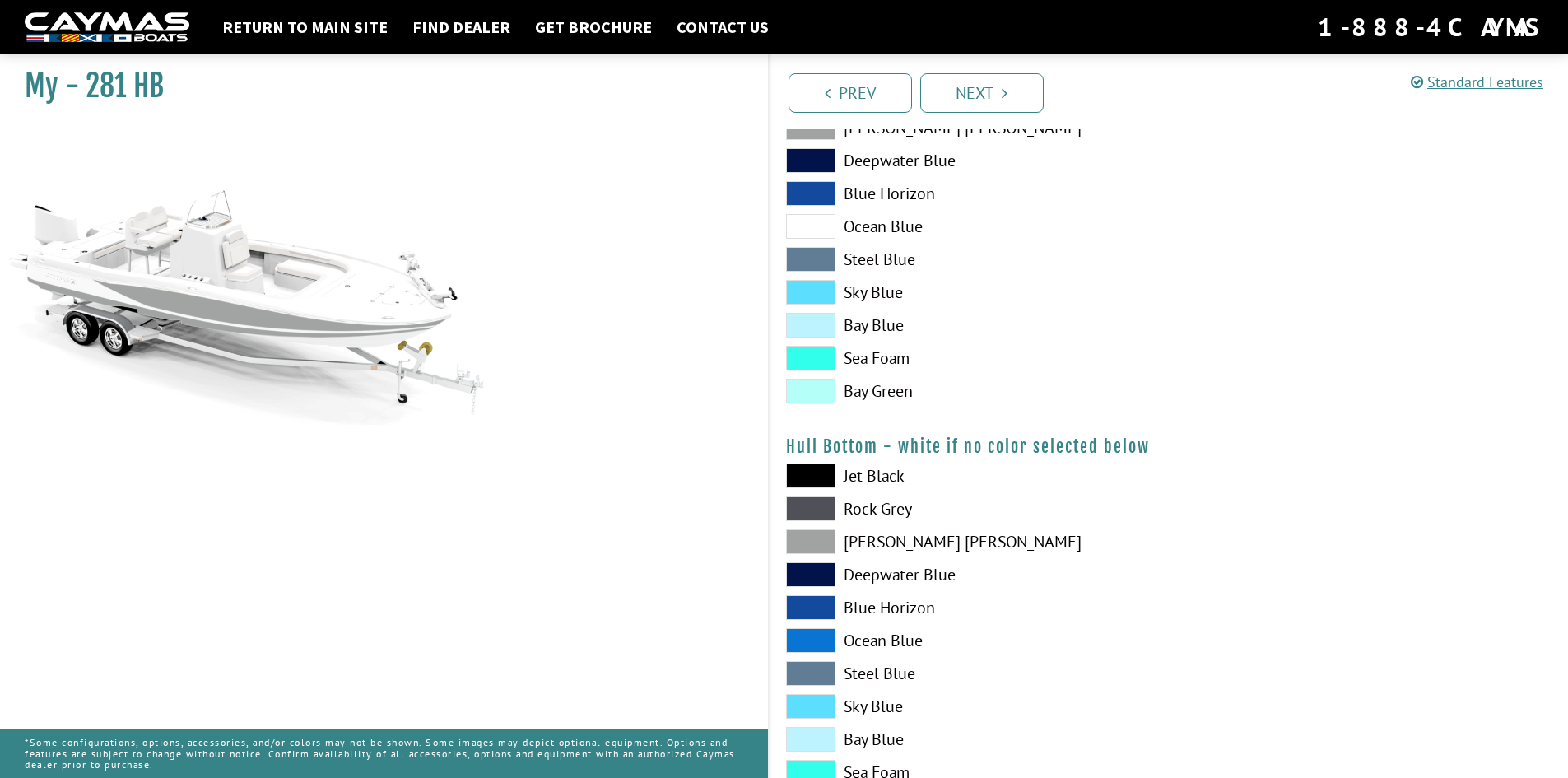
click at [823, 536] on span at bounding box center [811, 541] width 49 height 25
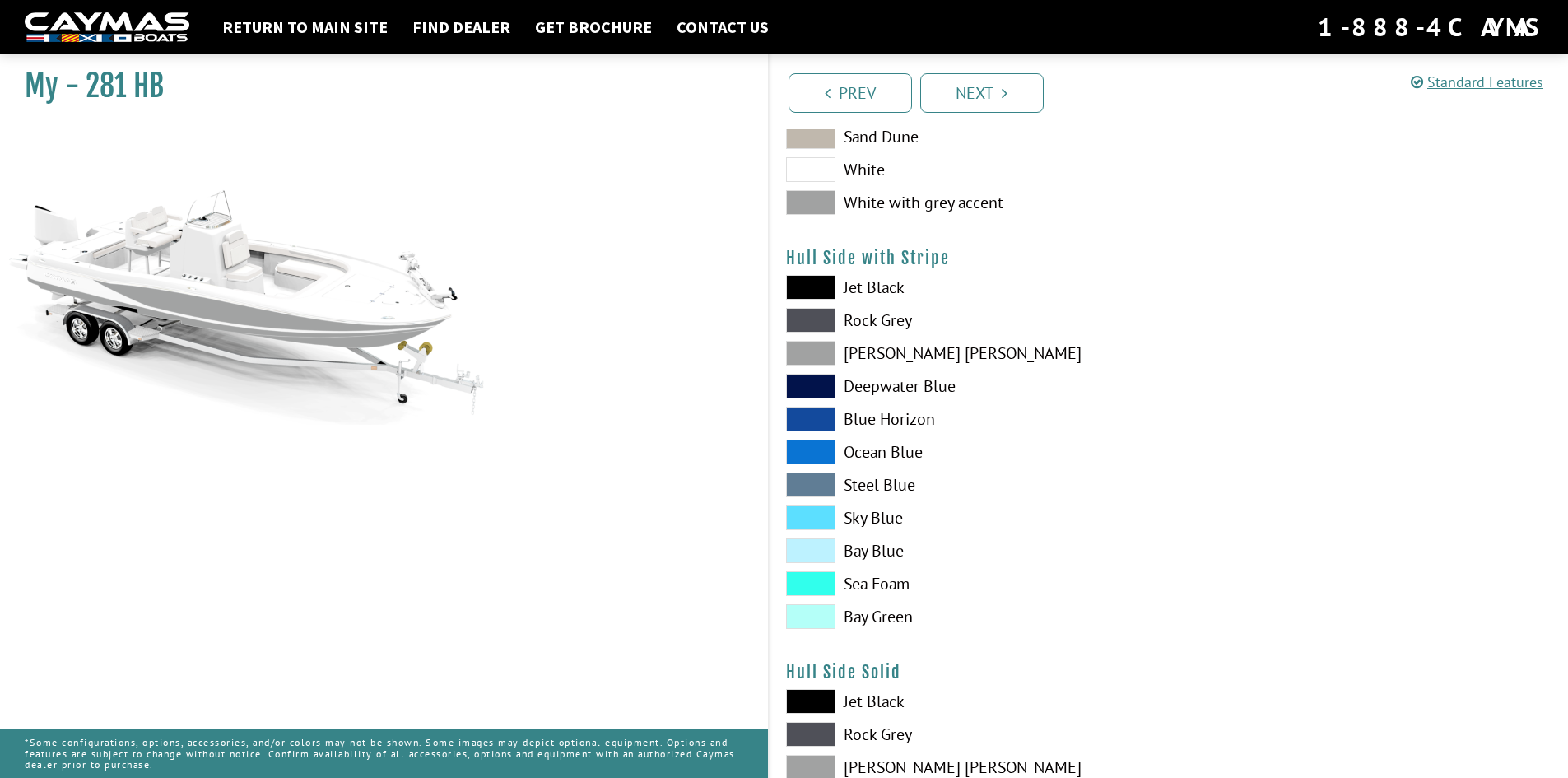
scroll to position [165, 0]
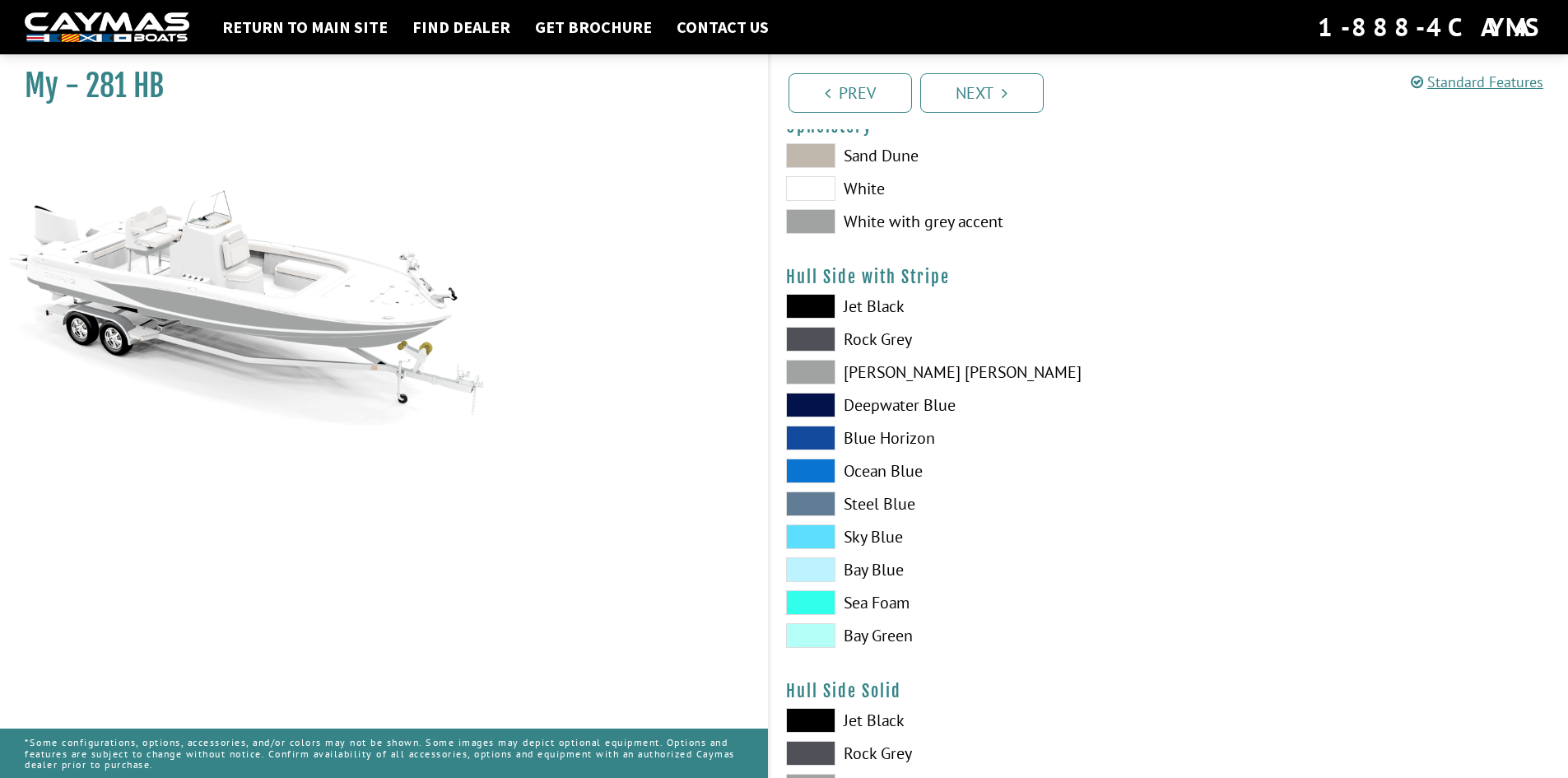
click at [818, 373] on span at bounding box center [811, 372] width 49 height 25
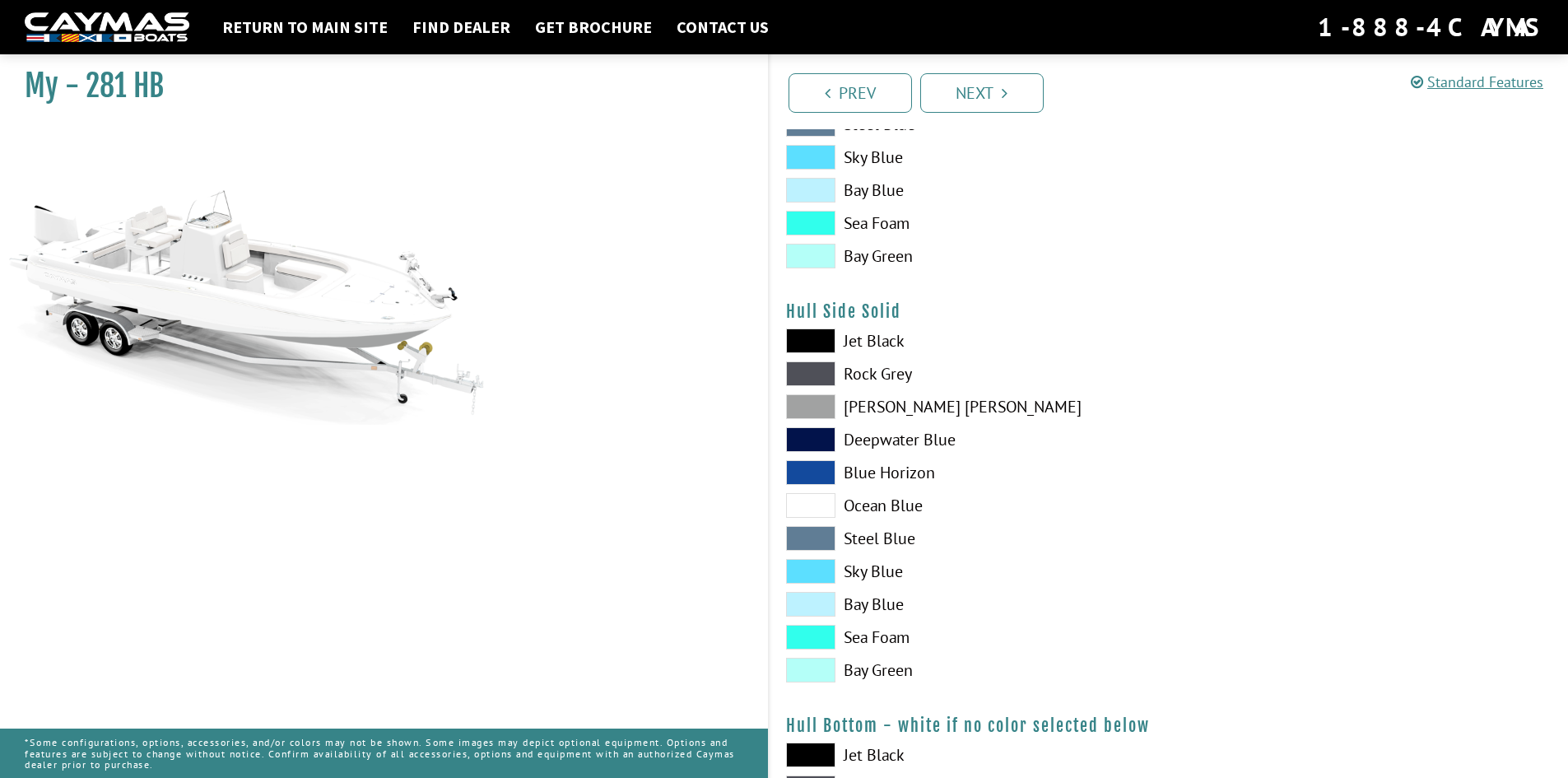
scroll to position [576, 0]
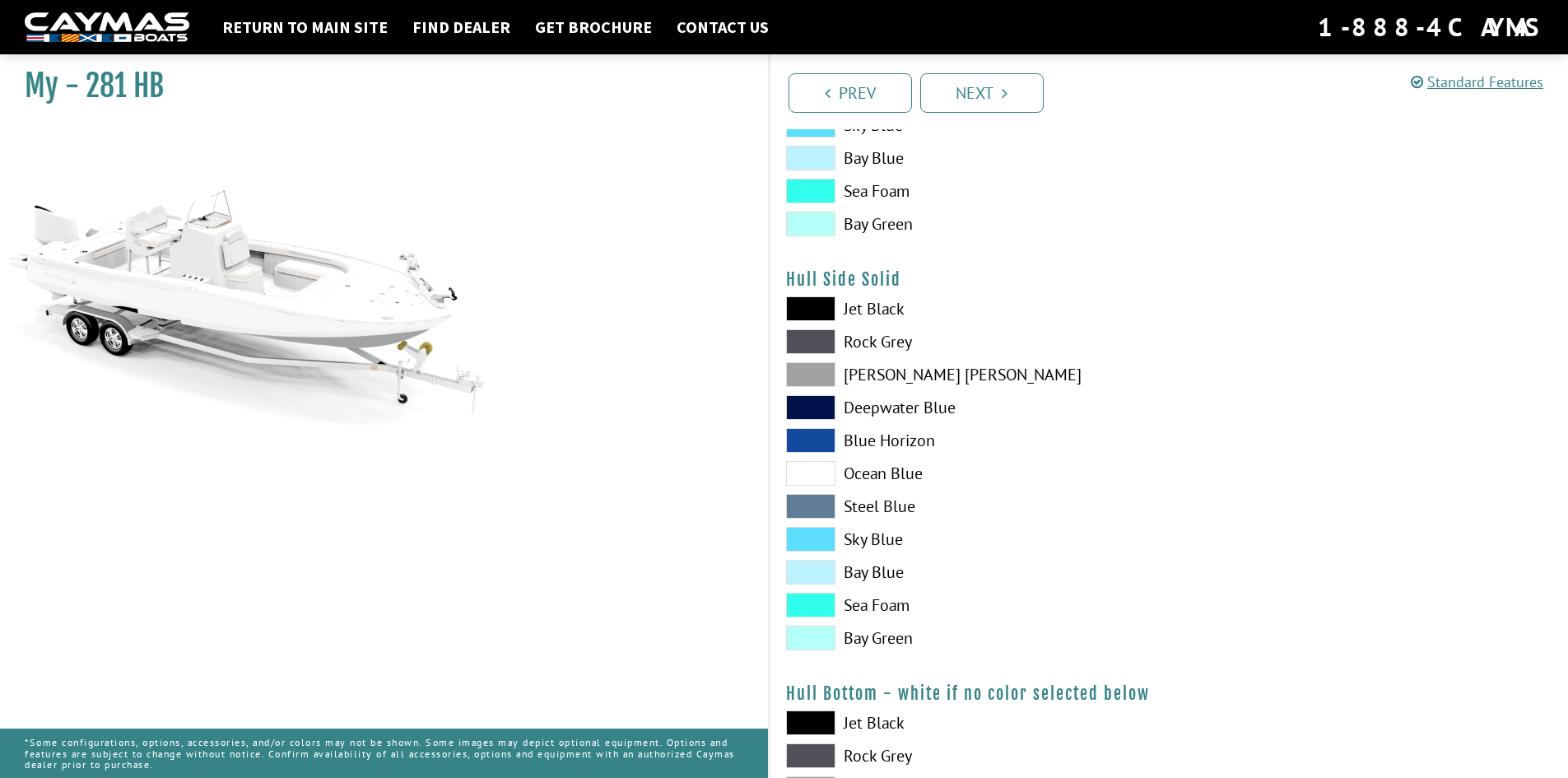
click at [821, 371] on span at bounding box center [811, 374] width 49 height 25
click at [809, 334] on span at bounding box center [811, 341] width 49 height 25
click at [812, 372] on span at bounding box center [811, 374] width 49 height 25
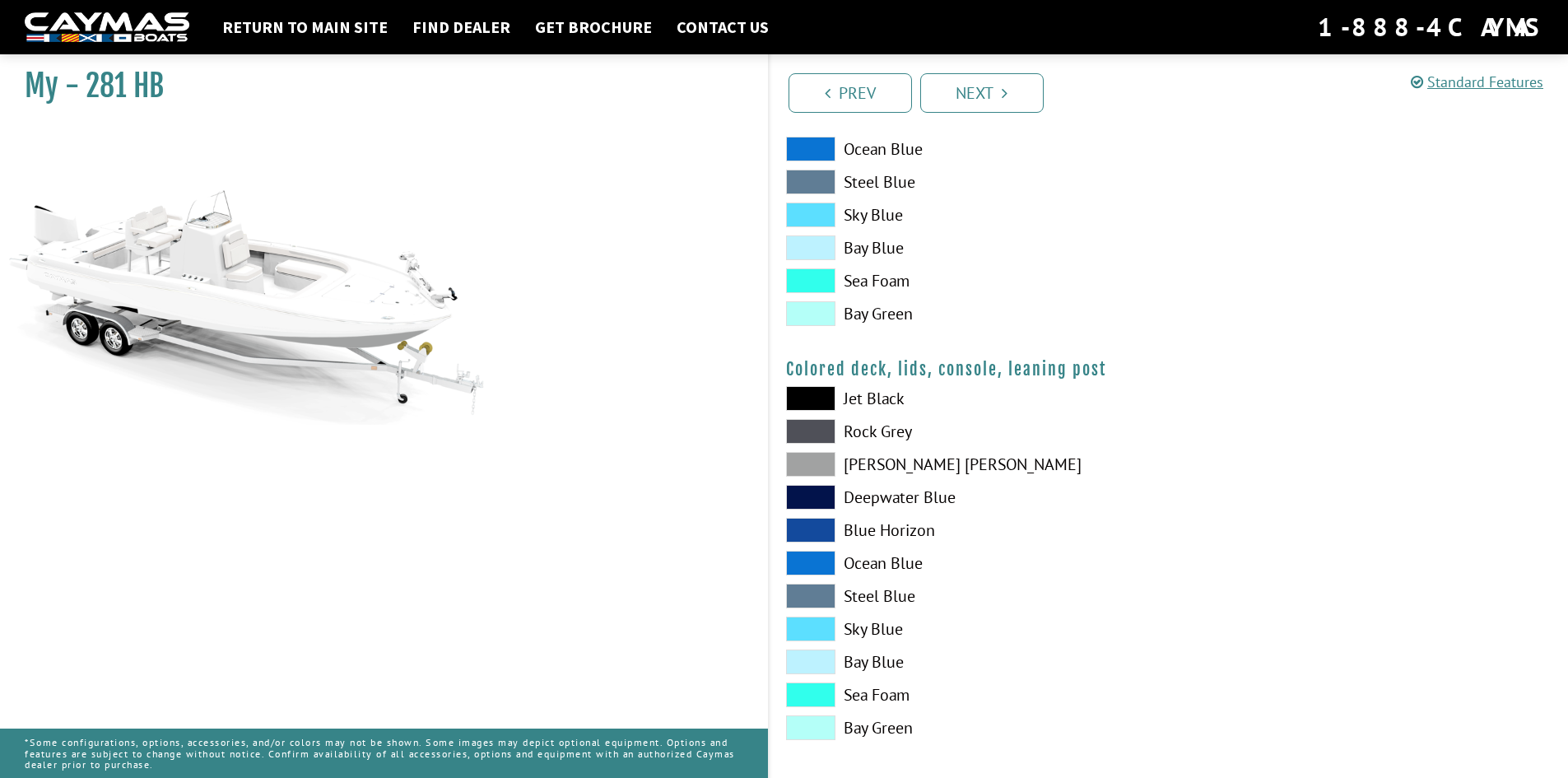
scroll to position [1740, 0]
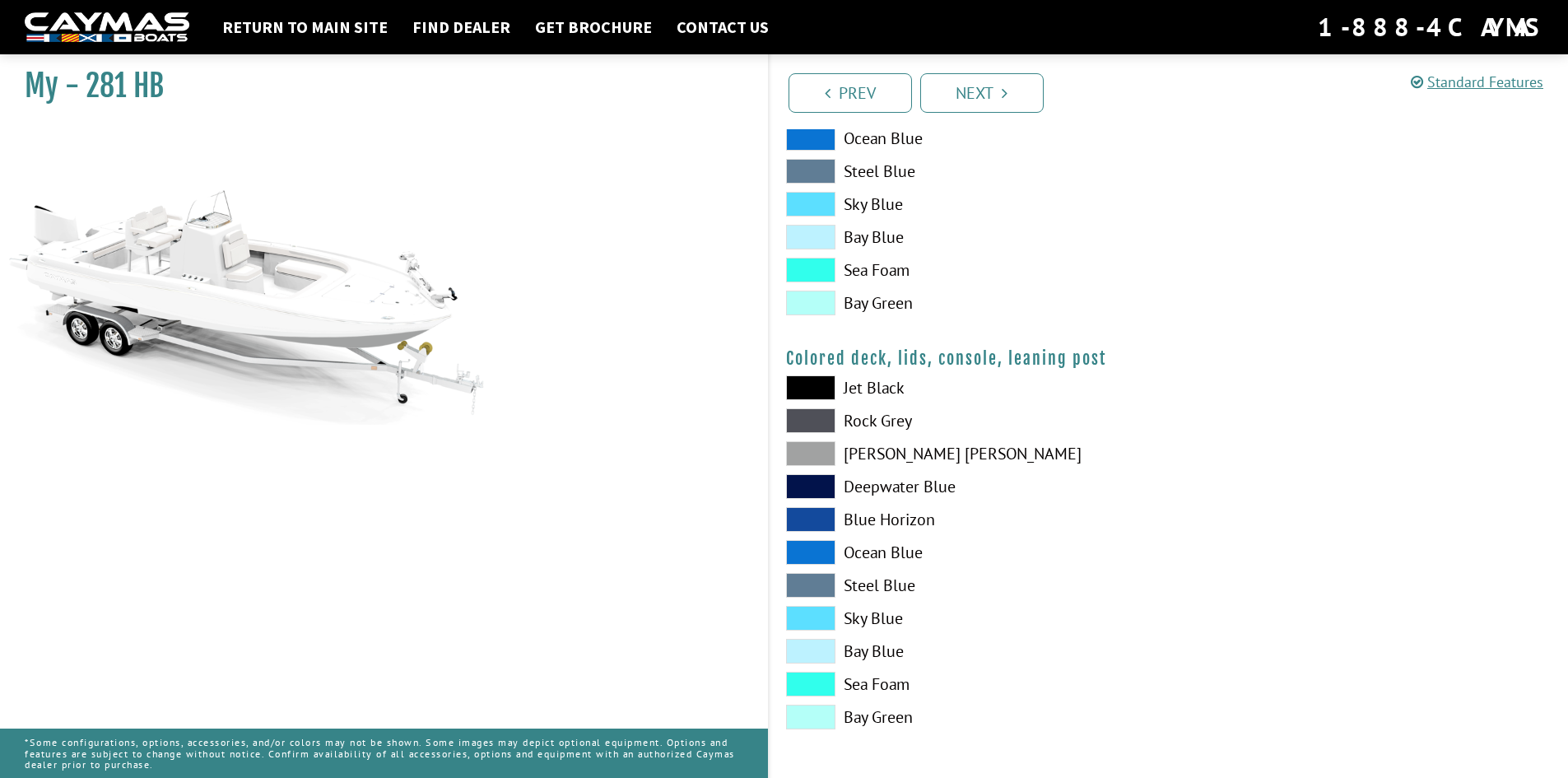
click at [812, 456] on span at bounding box center [811, 453] width 49 height 25
click at [817, 456] on span at bounding box center [811, 453] width 49 height 25
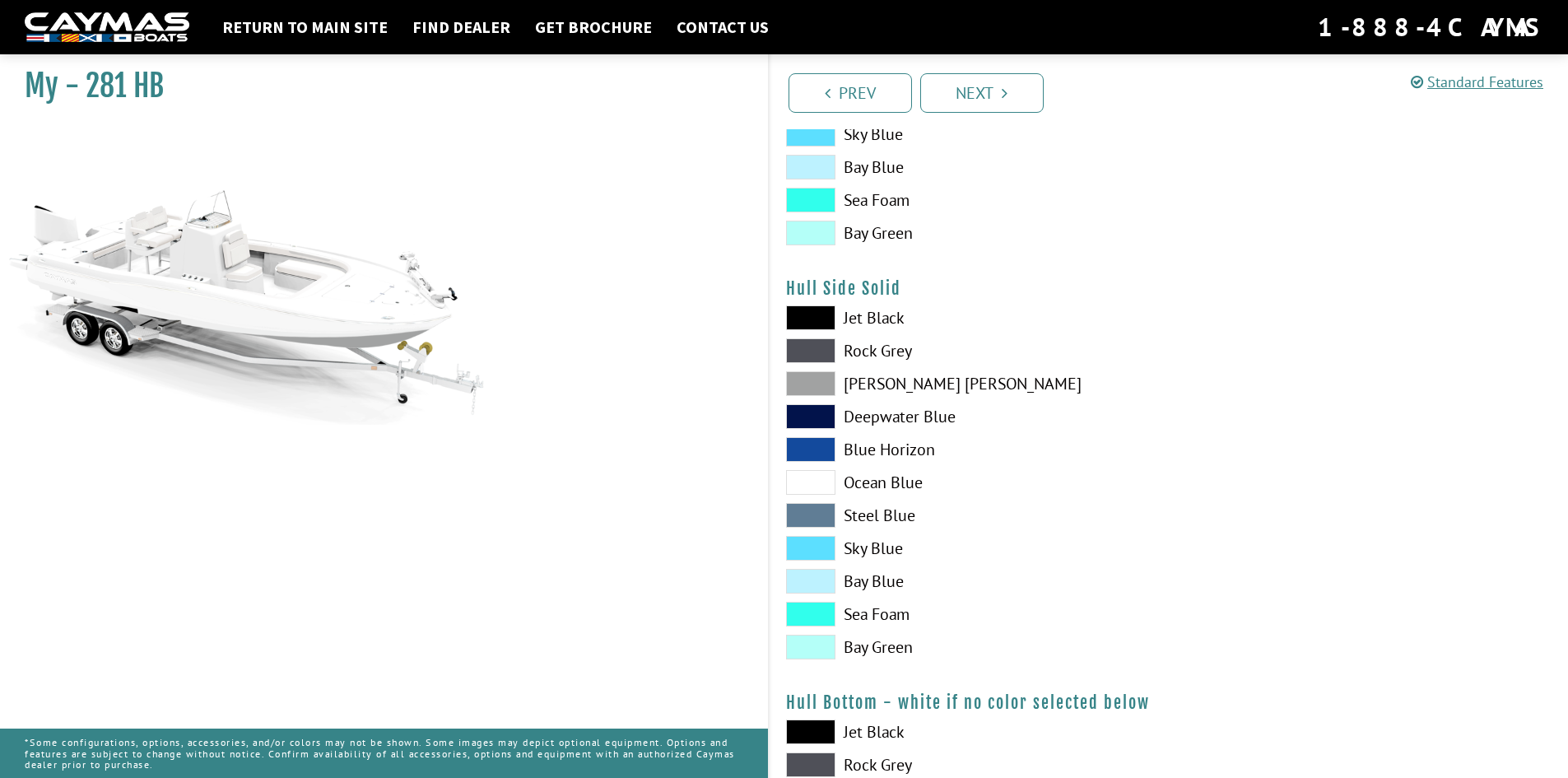
scroll to position [505, 0]
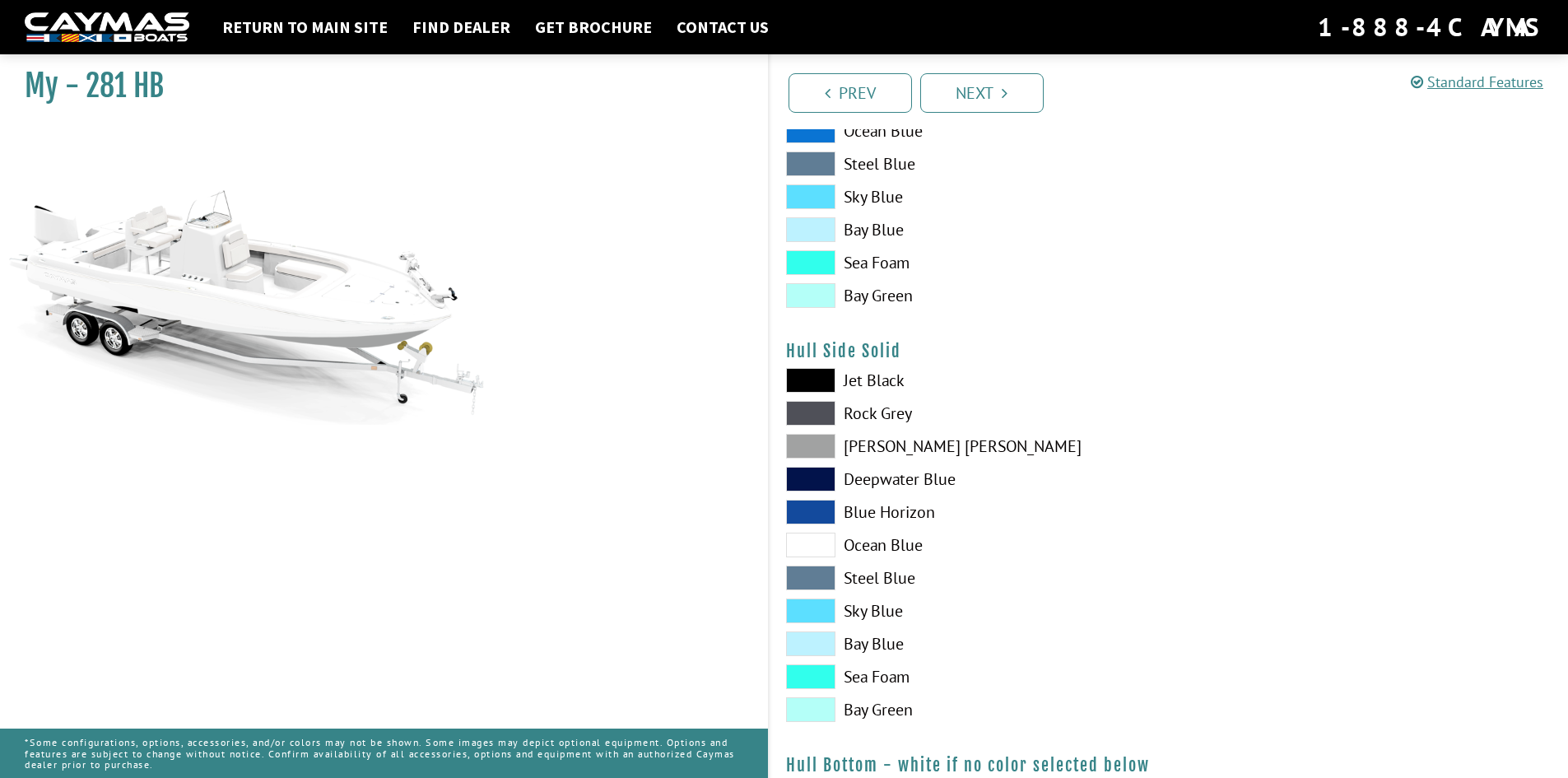
click at [818, 471] on span at bounding box center [811, 479] width 49 height 25
click at [814, 443] on span at bounding box center [811, 445] width 49 height 25
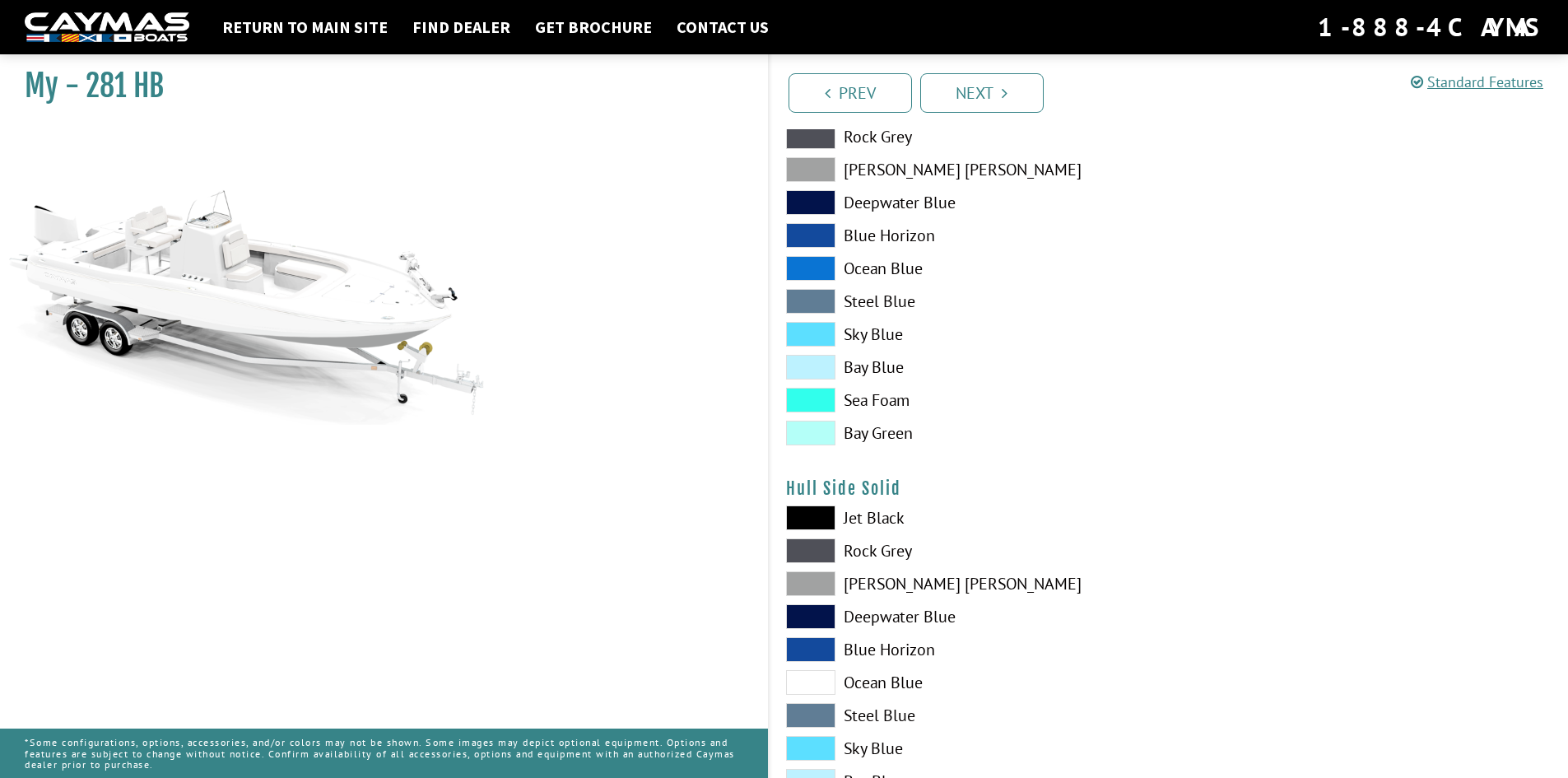
scroll to position [340, 0]
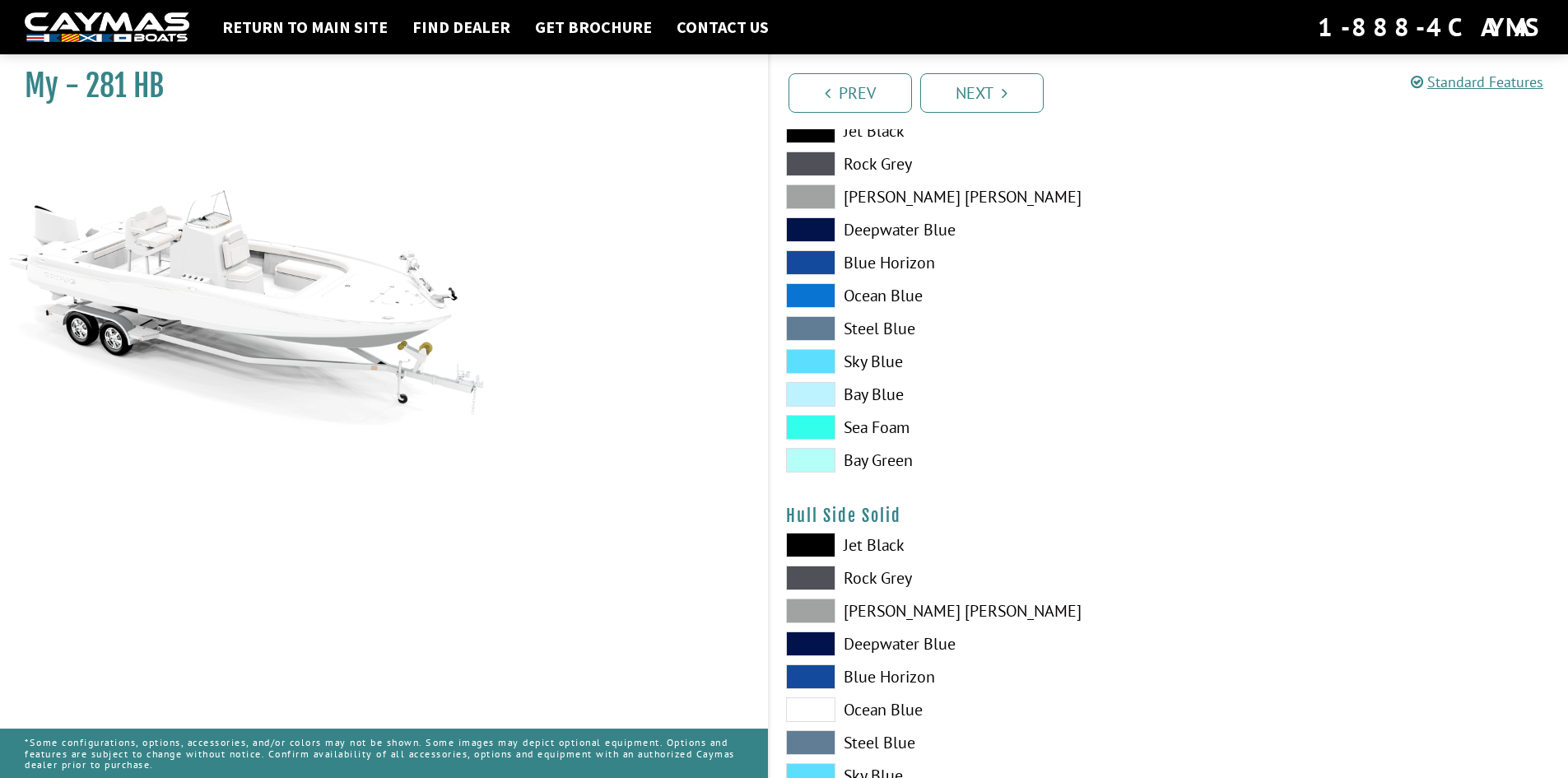
click at [809, 392] on span at bounding box center [811, 394] width 49 height 25
click at [819, 395] on span at bounding box center [811, 394] width 49 height 25
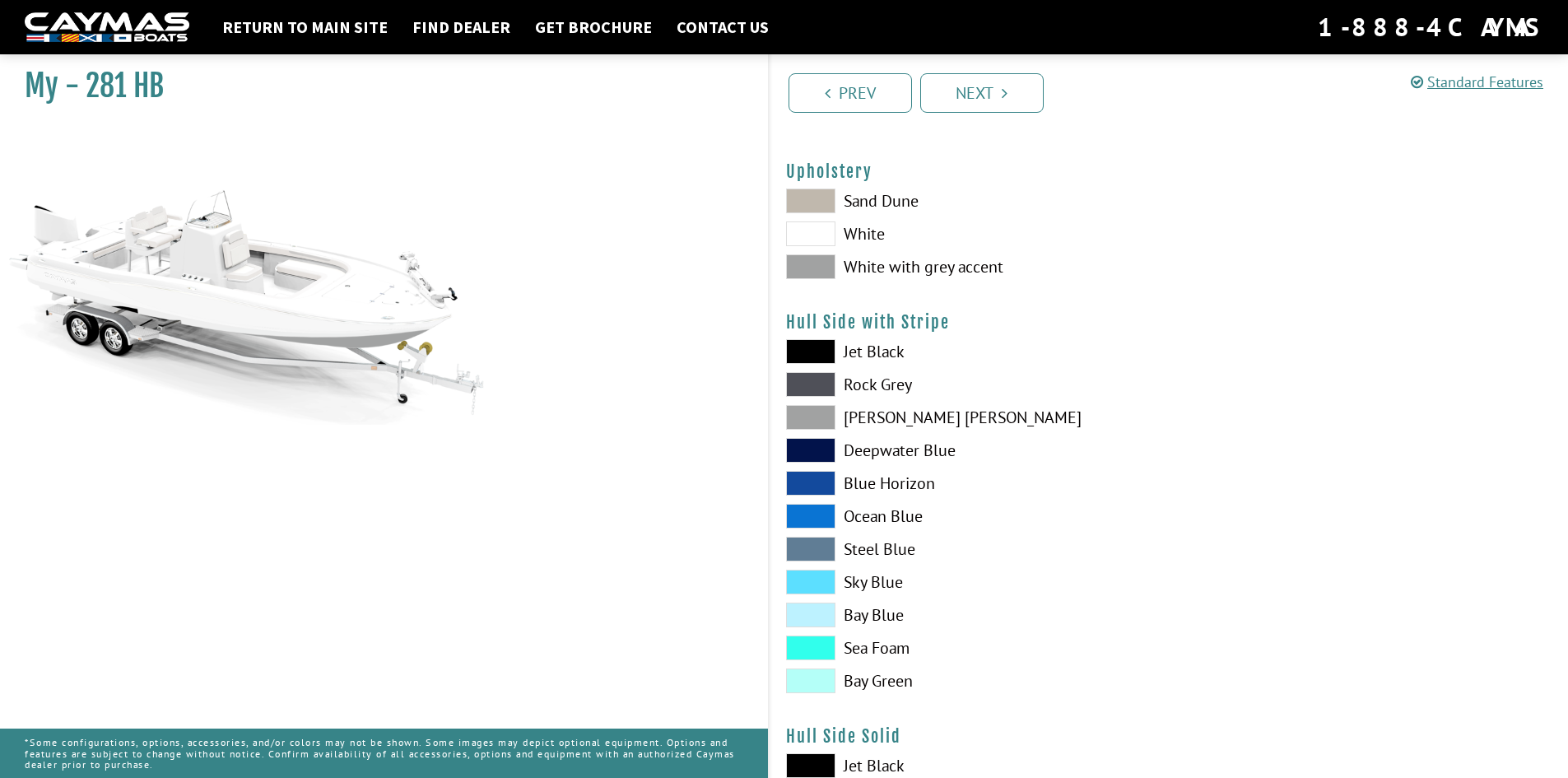
scroll to position [93, 0]
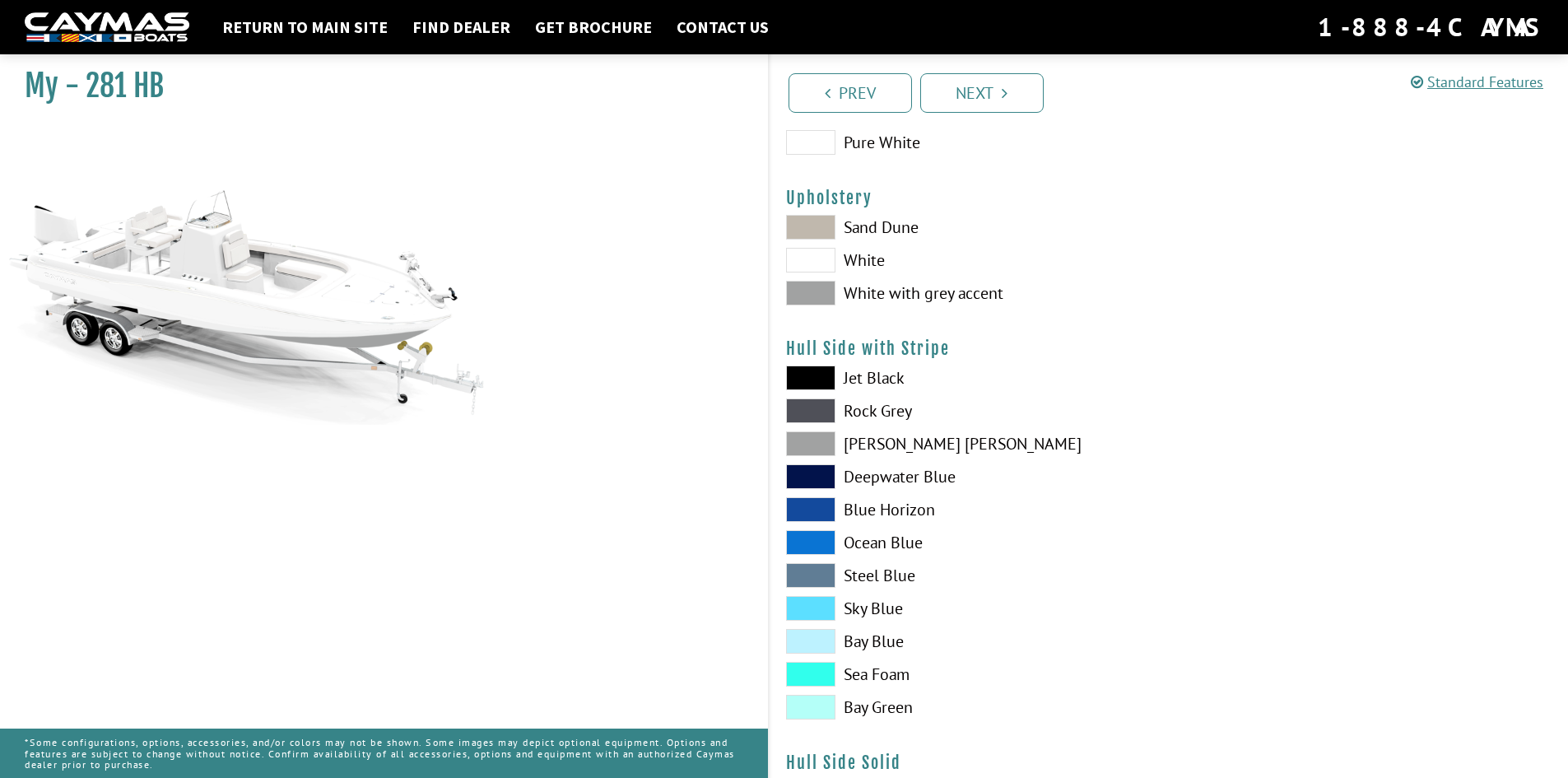
click at [823, 441] on span at bounding box center [811, 444] width 49 height 25
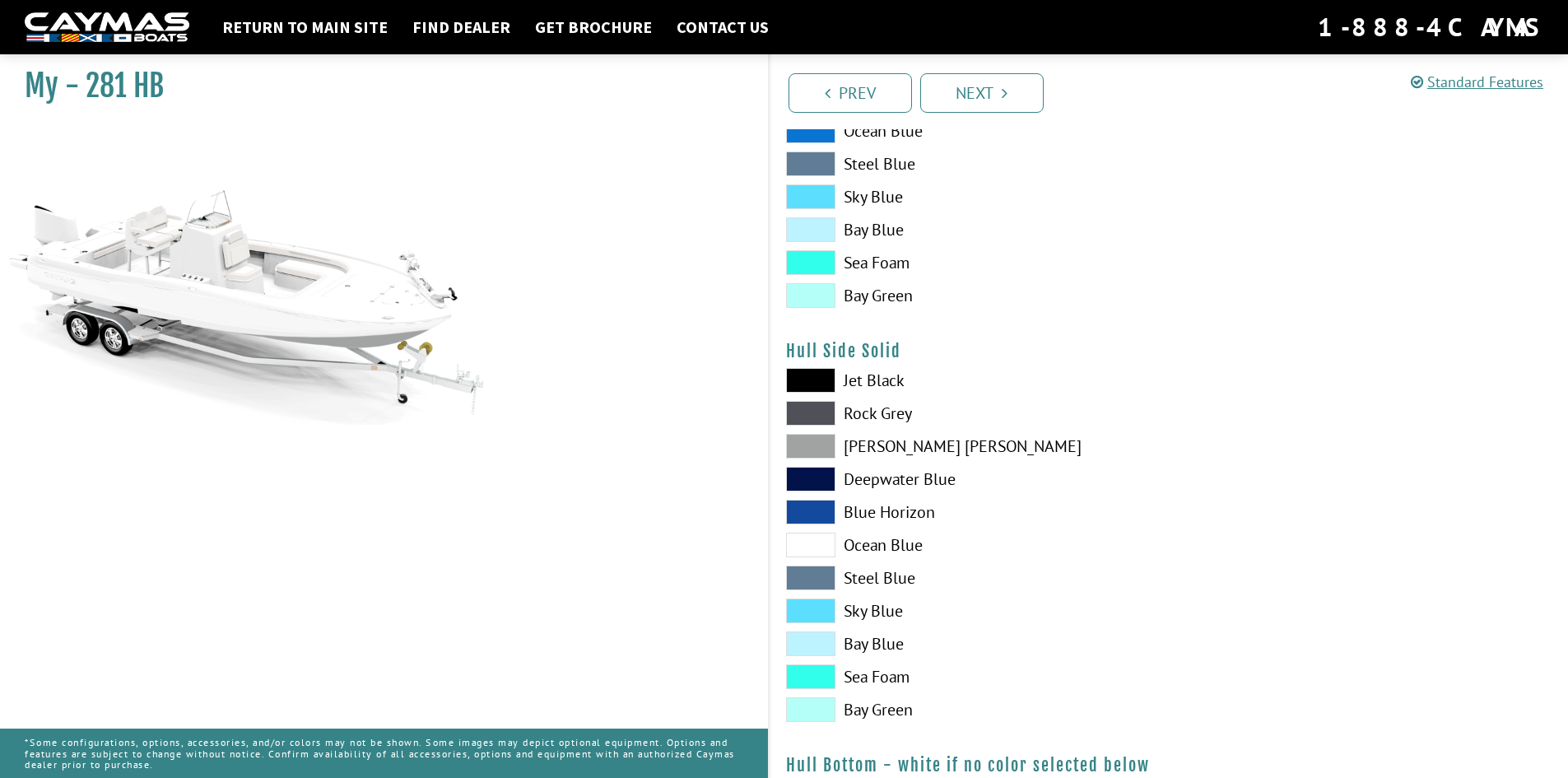
scroll to position [587, 0]
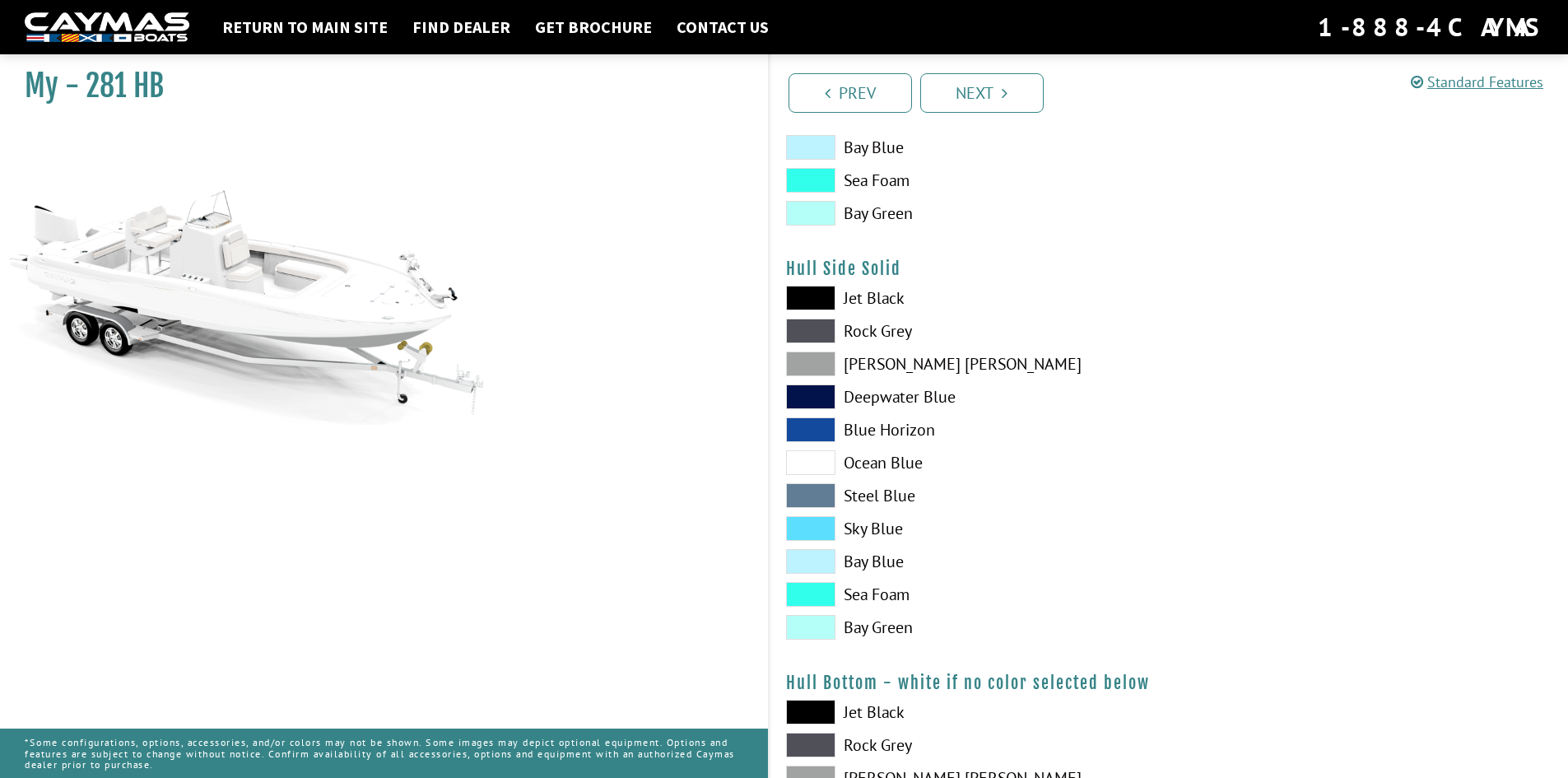
click at [821, 461] on span at bounding box center [811, 462] width 49 height 25
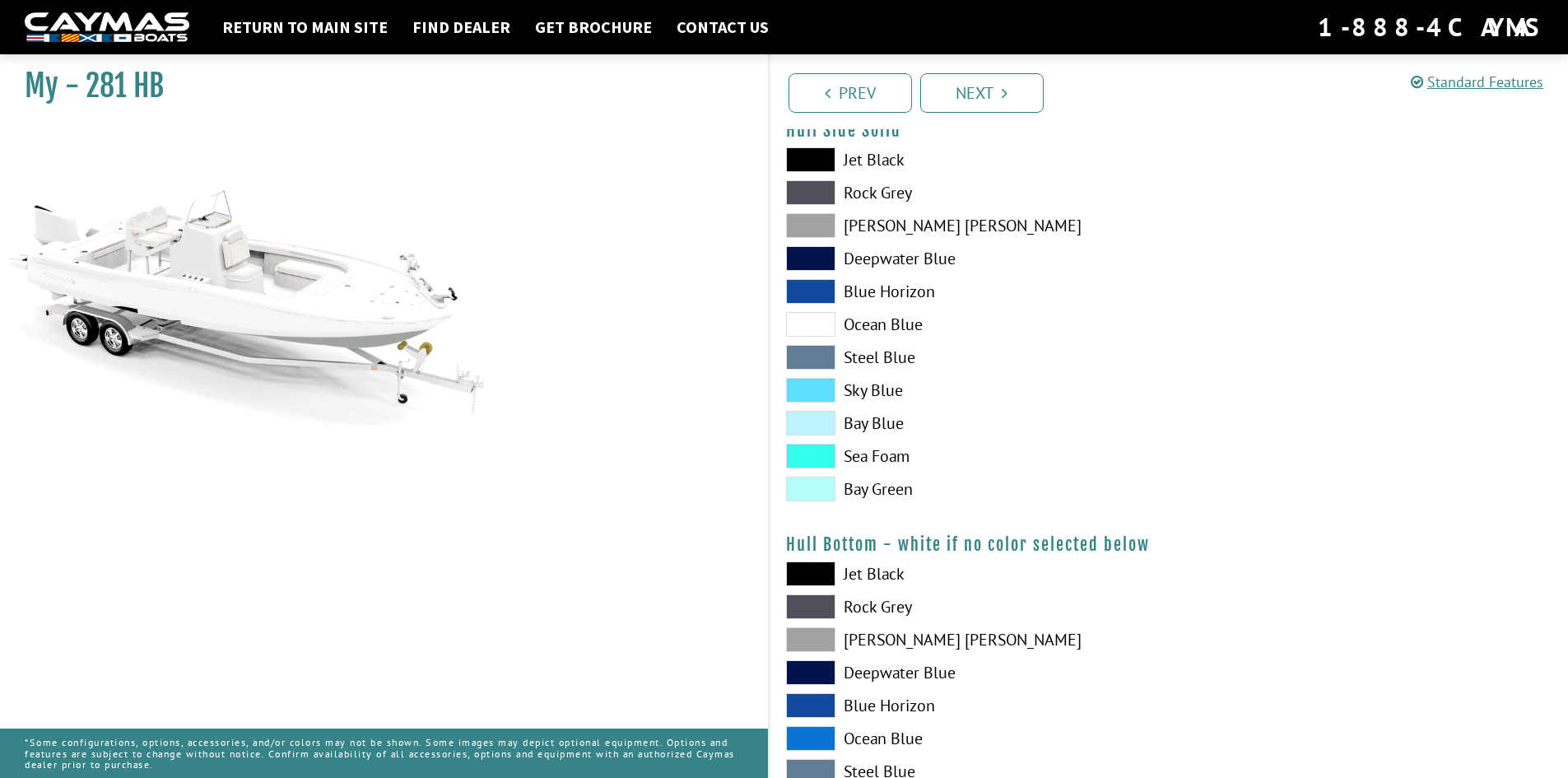
scroll to position [669, 0]
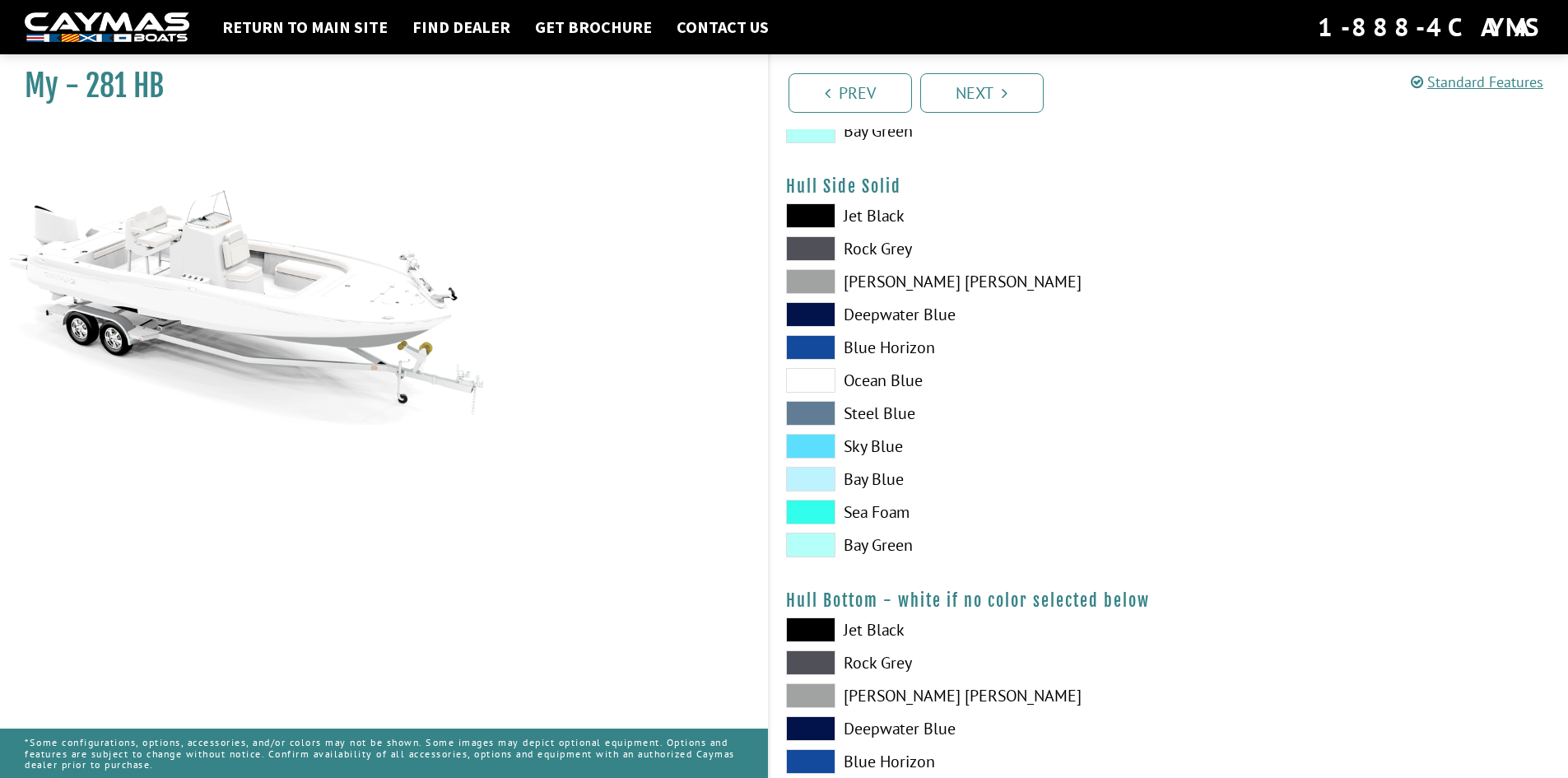
click at [812, 280] on span at bounding box center [811, 281] width 49 height 25
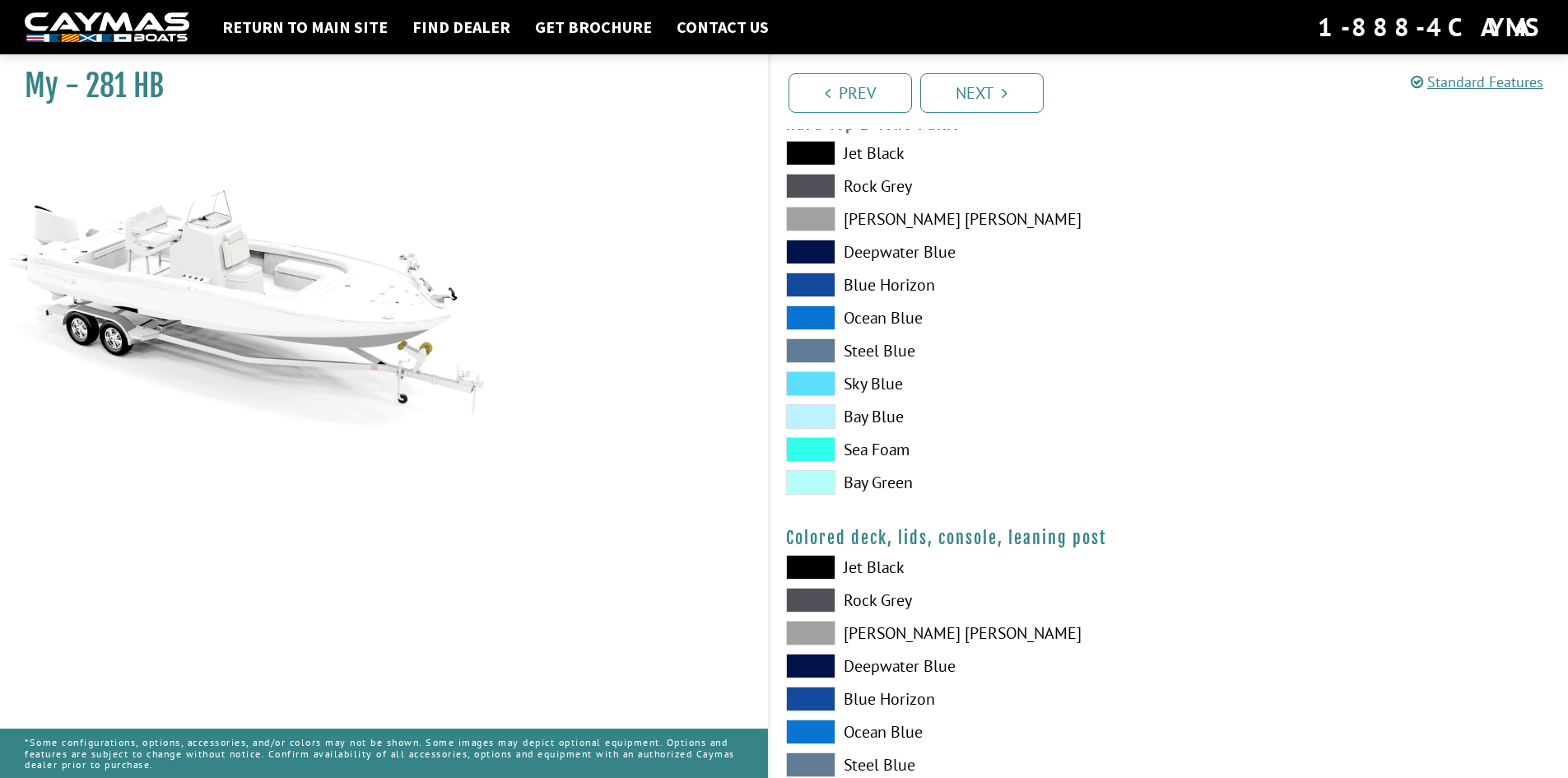
scroll to position [1740, 0]
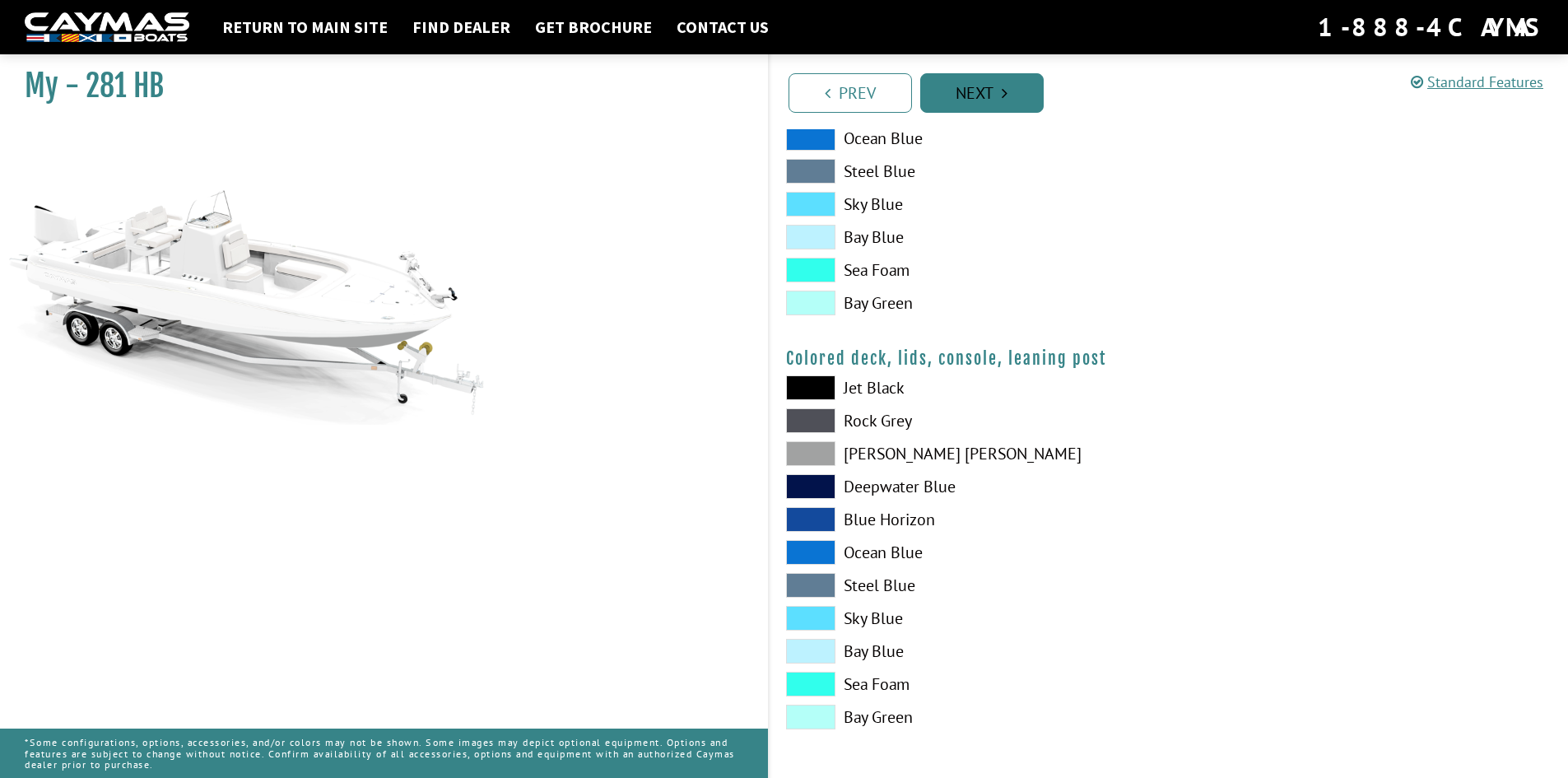
click at [979, 87] on link "Next" at bounding box center [982, 92] width 124 height 40
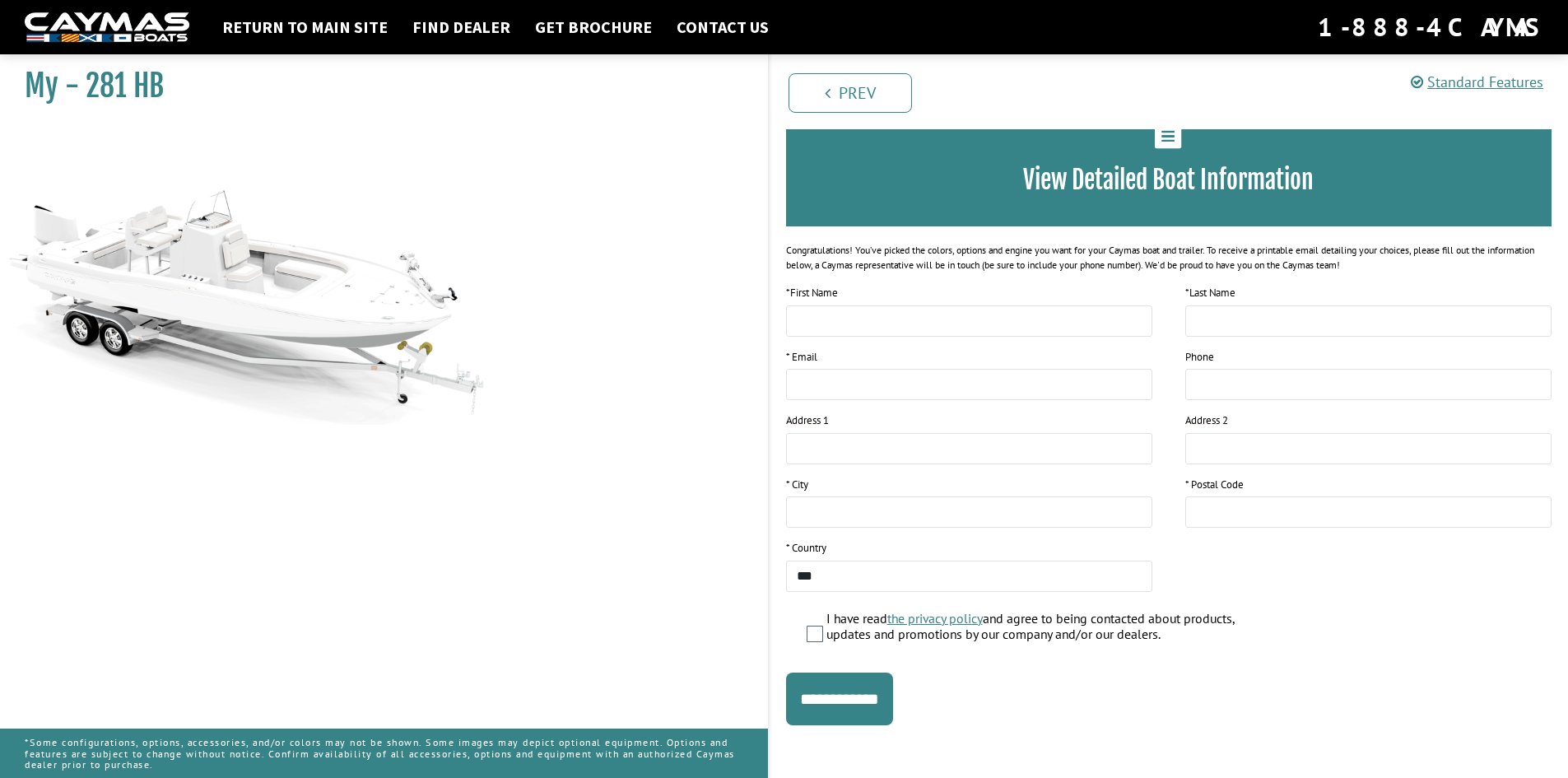
scroll to position [106, 0]
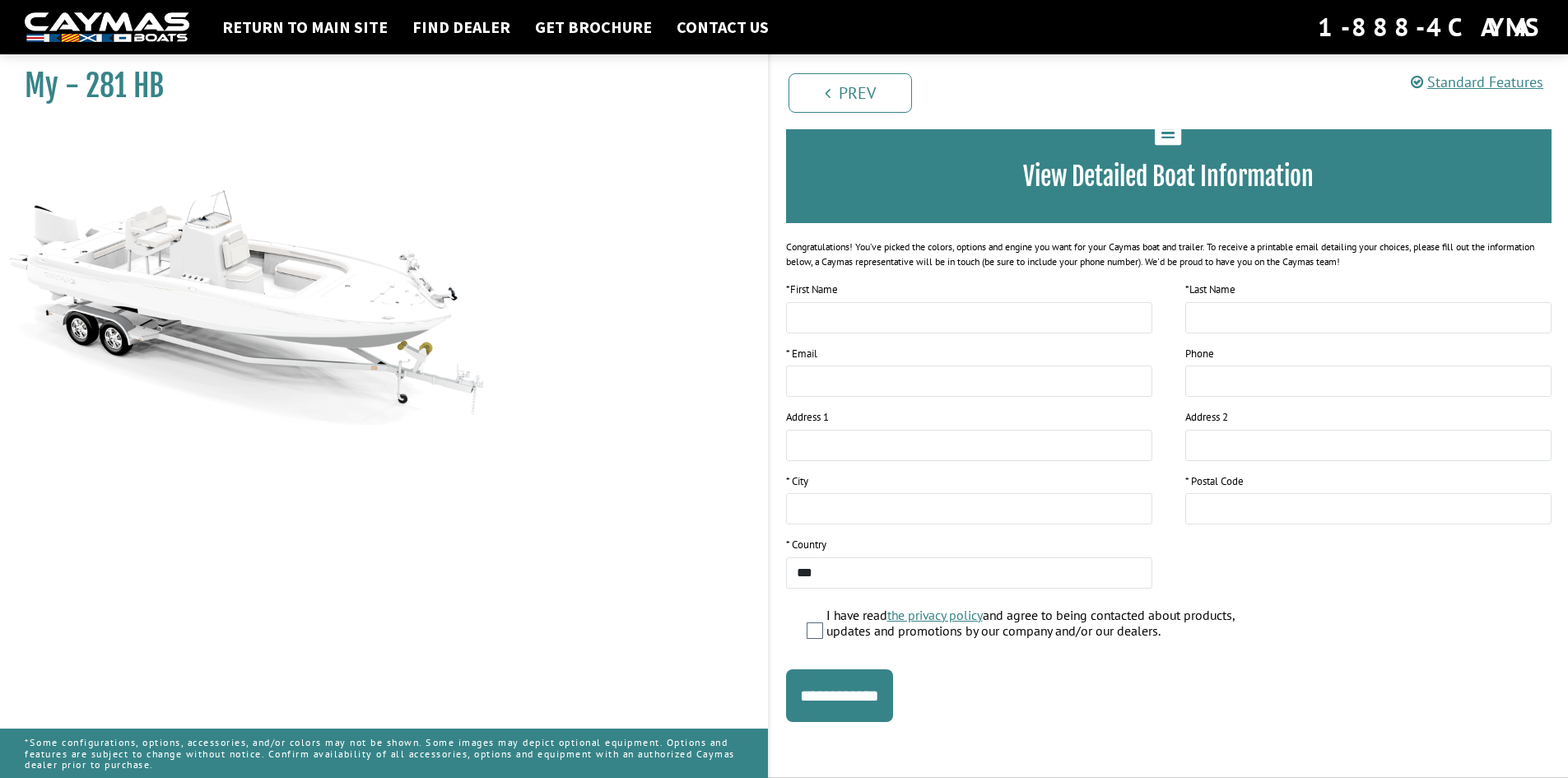
click at [185, 313] on img at bounding box center [247, 275] width 494 height 299
